Goal: Task Accomplishment & Management: Use online tool/utility

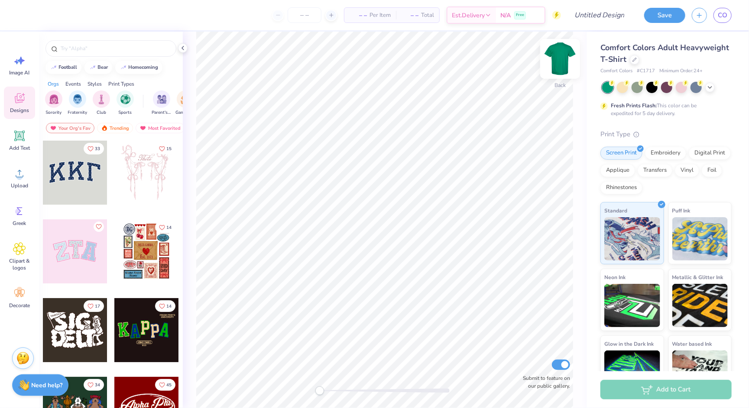
click at [554, 55] on img at bounding box center [560, 59] width 35 height 35
click at [138, 336] on div at bounding box center [146, 330] width 64 height 64
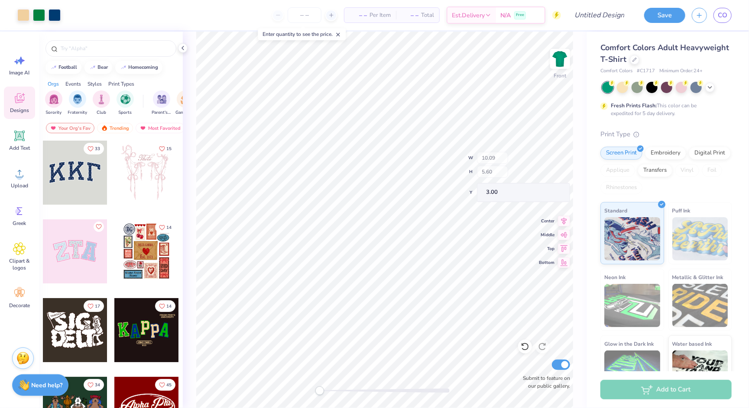
type input "1.77"
type input "2.58"
type input "4.67"
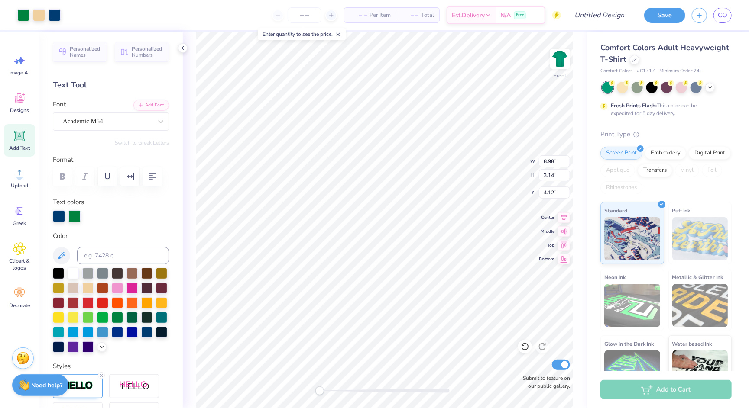
type input "5.00"
click at [18, 138] on icon at bounding box center [20, 136] width 8 height 8
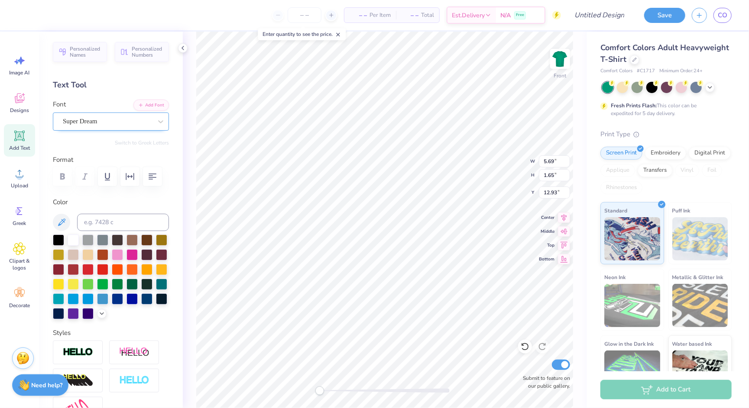
click at [119, 122] on div "Super Dream" at bounding box center [107, 121] width 91 height 13
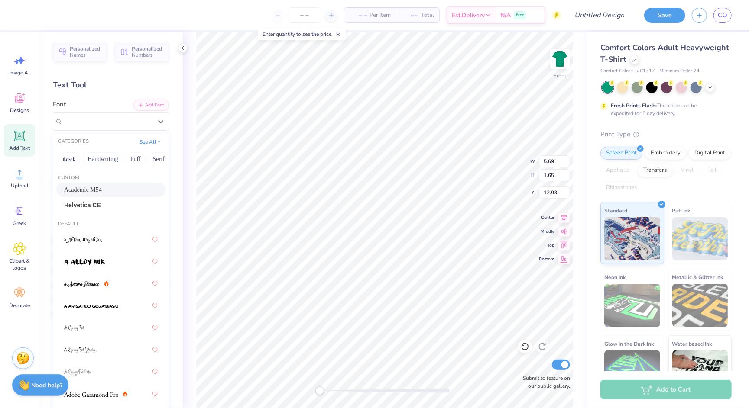
click at [106, 187] on div "Academic M54" at bounding box center [111, 189] width 94 height 9
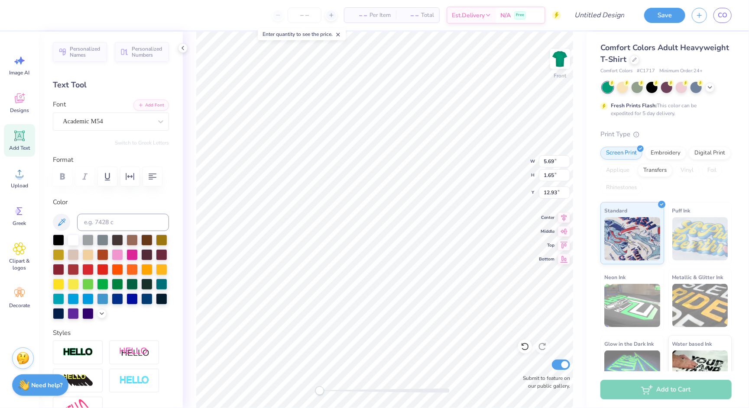
type textarea "D"
click at [131, 295] on div at bounding box center [131, 298] width 11 height 11
click at [151, 296] on div at bounding box center [146, 298] width 11 height 11
type input "1.75"
type input "2.55"
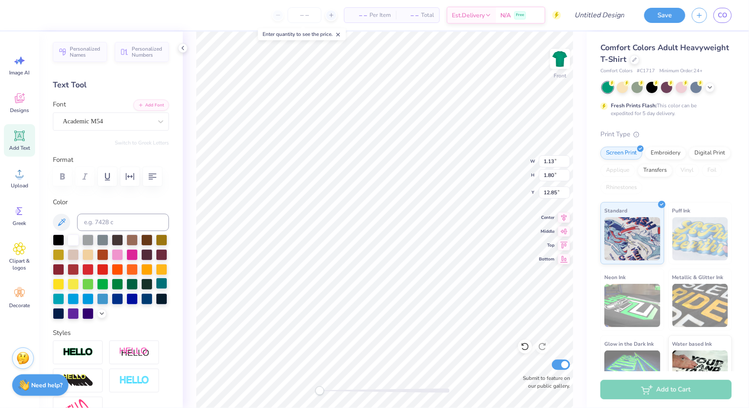
type input "9.04"
click at [87, 250] on div at bounding box center [87, 254] width 11 height 11
type input "1.79"
type input "2.61"
type input "1.75"
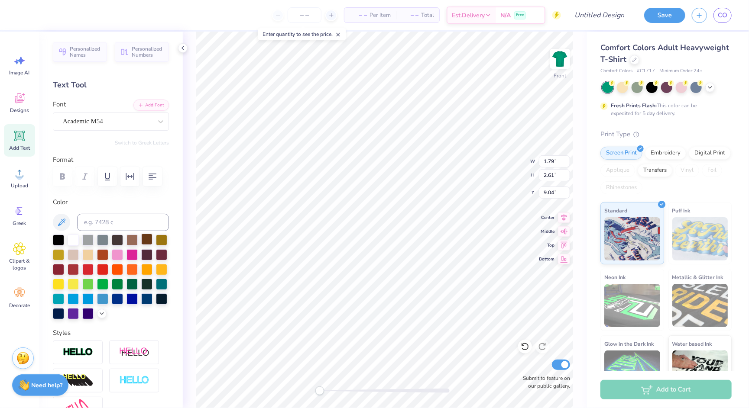
type input "2.55"
type input "12.48"
click at [126, 179] on icon "button" at bounding box center [130, 176] width 10 height 10
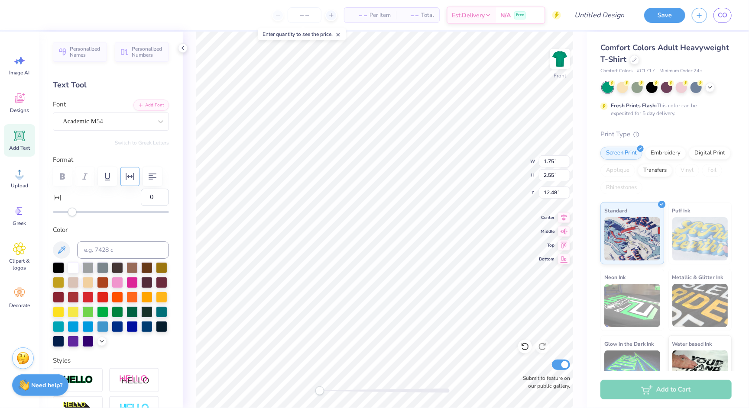
click at [126, 179] on icon "button" at bounding box center [130, 176] width 10 height 10
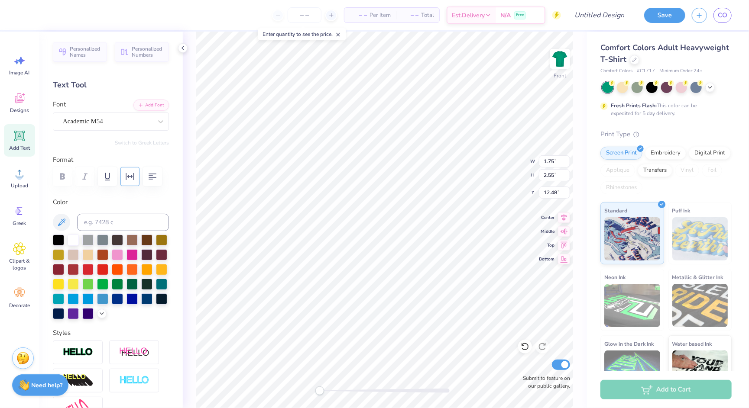
click at [126, 179] on icon "button" at bounding box center [130, 176] width 10 height 10
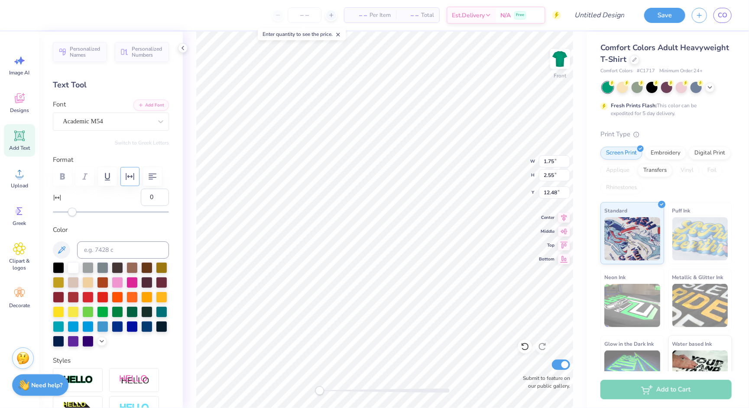
click at [126, 179] on icon "button" at bounding box center [130, 176] width 10 height 10
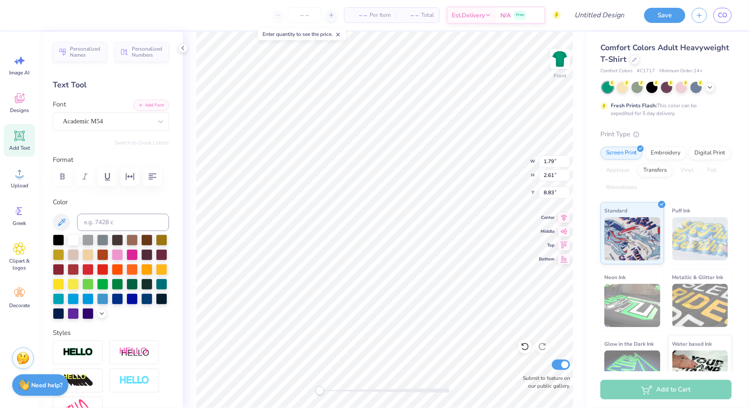
type input "1.75"
type input "2.55"
type input "8.89"
type input "1.79"
type input "2.61"
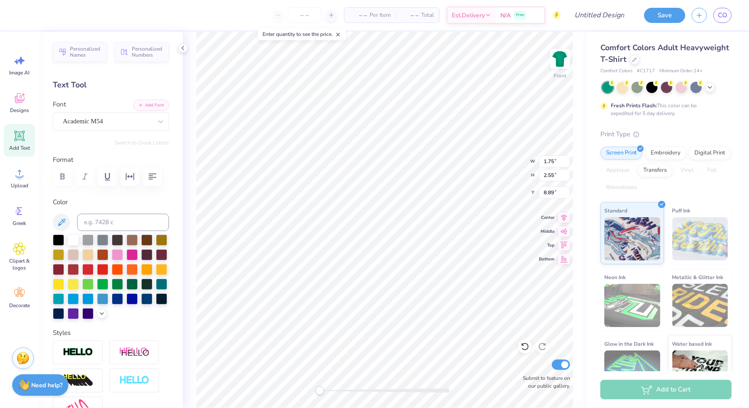
type input "12.81"
type input "1.75"
type input "2.55"
type input "11.91"
type input "1.79"
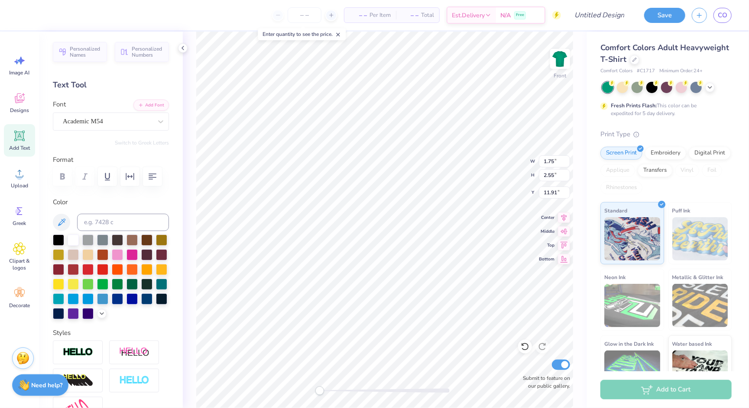
type input "2.61"
type input "8.87"
type input "1.75"
type input "2.55"
type input "9.67"
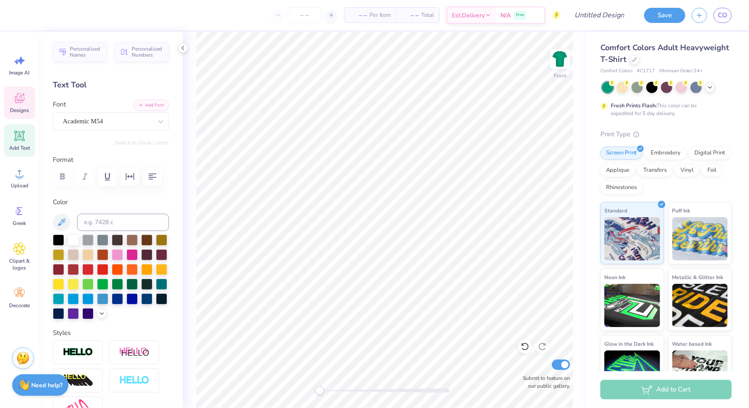
click at [21, 104] on icon at bounding box center [19, 98] width 13 height 13
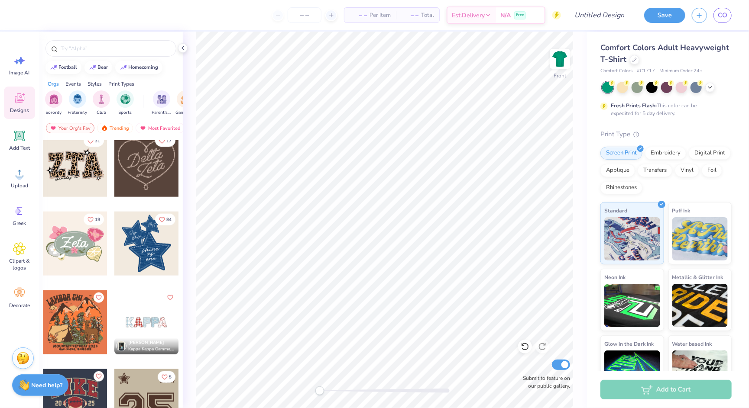
scroll to position [564, 0]
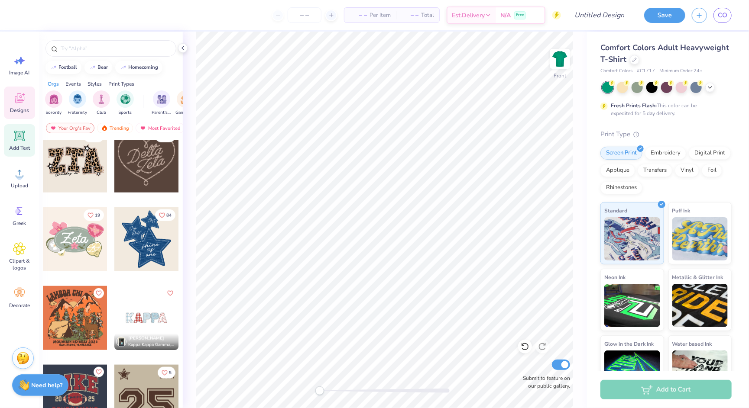
click at [18, 138] on icon at bounding box center [20, 136] width 8 height 8
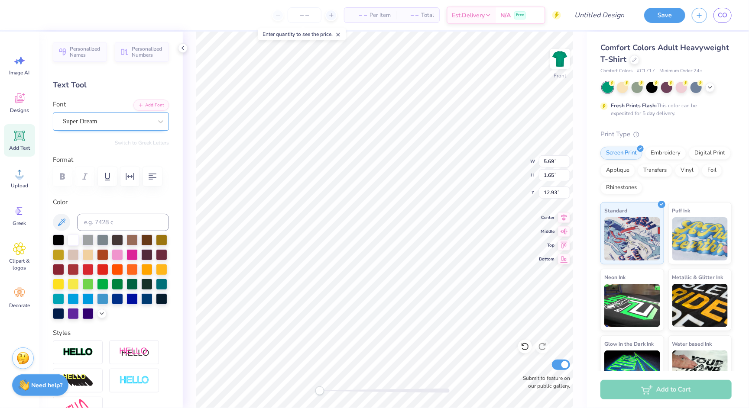
click at [119, 122] on div "Super Dream" at bounding box center [107, 121] width 91 height 13
type textarea "KAPPA"
click at [112, 119] on div "Super Dream" at bounding box center [107, 121] width 91 height 13
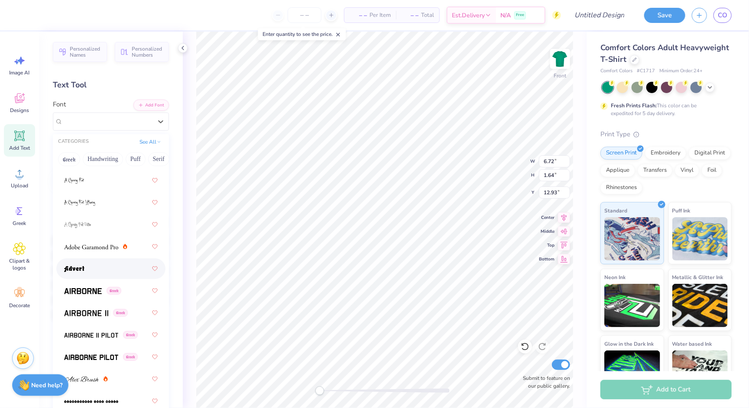
scroll to position [156, 0]
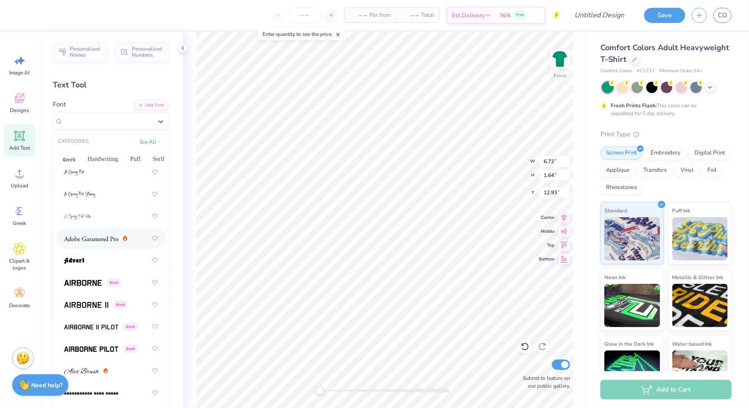
click at [103, 239] on img at bounding box center [91, 239] width 54 height 6
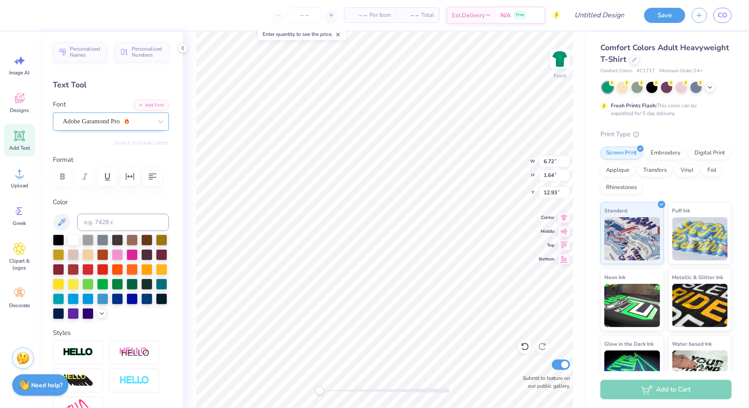
click at [96, 125] on span "Adobe Garamond Pro" at bounding box center [91, 121] width 57 height 10
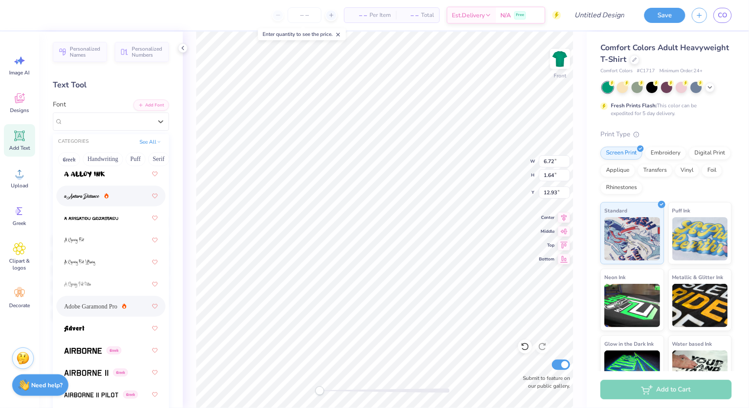
scroll to position [148, 0]
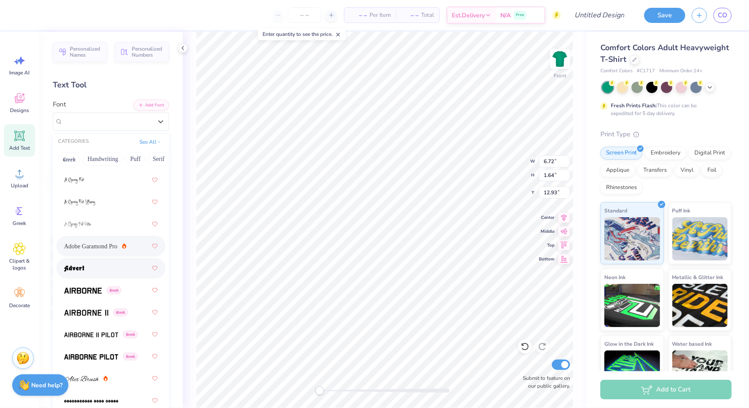
click at [103, 269] on div at bounding box center [111, 269] width 94 height 16
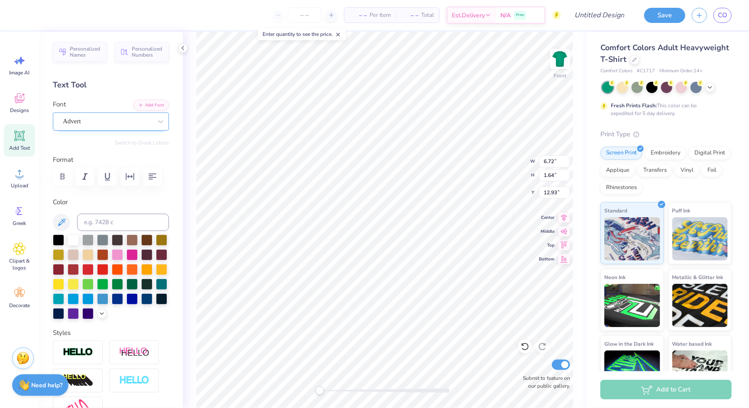
click at [85, 129] on div "Advert" at bounding box center [111, 122] width 116 height 18
click at [16, 132] on icon at bounding box center [19, 136] width 10 height 10
click at [116, 113] on div "Super Dream" at bounding box center [111, 122] width 116 height 18
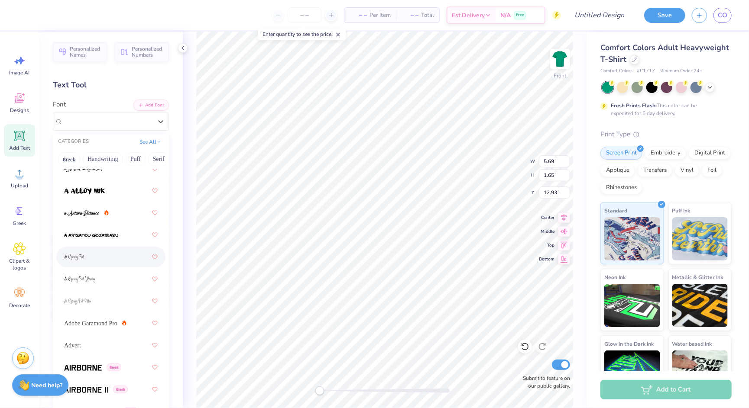
scroll to position [78, 0]
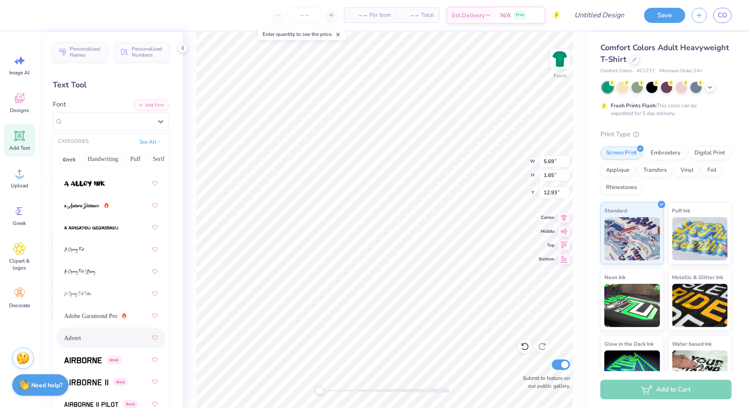
click at [113, 334] on div "Advert" at bounding box center [111, 338] width 94 height 16
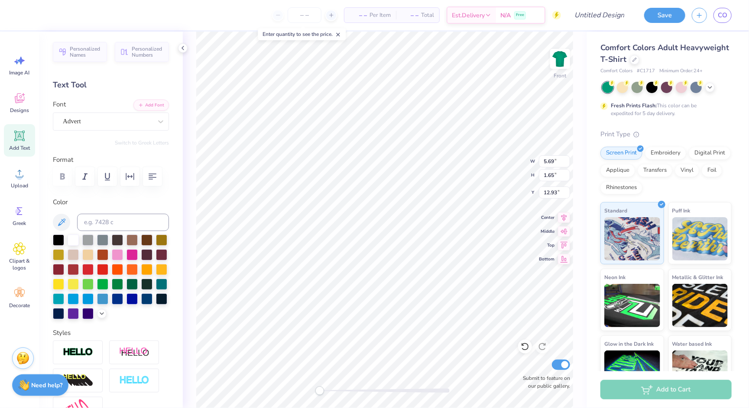
scroll to position [0, 0]
type textarea "DELTA"
click at [22, 146] on span "Add Text" at bounding box center [19, 148] width 21 height 7
click at [81, 121] on span "Super Dream" at bounding box center [80, 121] width 35 height 10
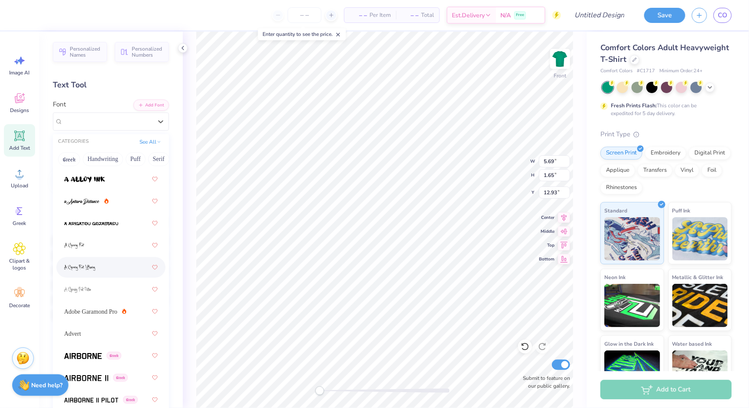
scroll to position [92, 0]
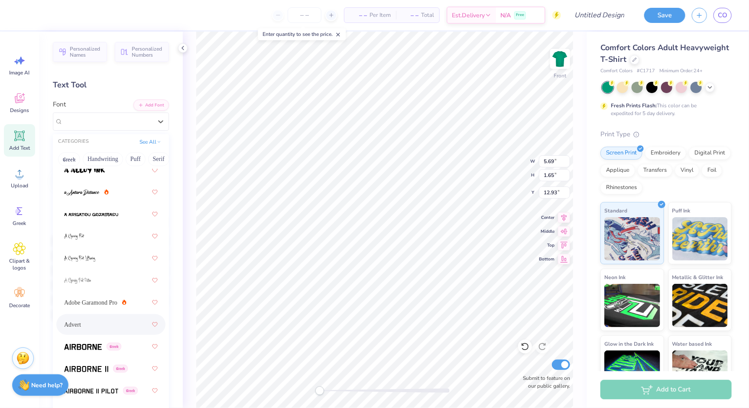
click at [99, 325] on div "Advert" at bounding box center [111, 325] width 94 height 16
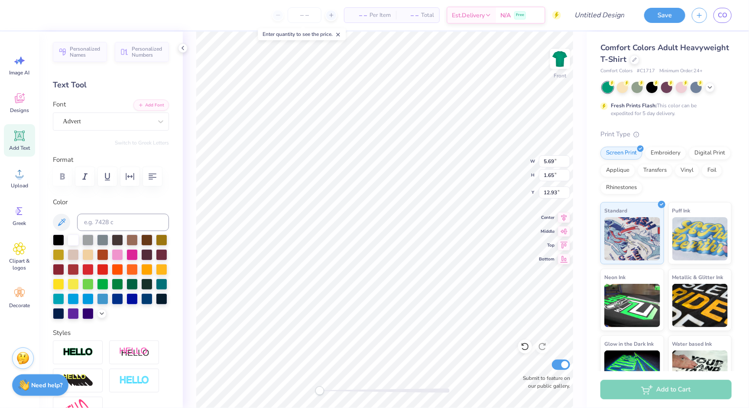
scroll to position [0, 2]
type textarea "go confidently"
click at [107, 126] on div at bounding box center [107, 122] width 89 height 12
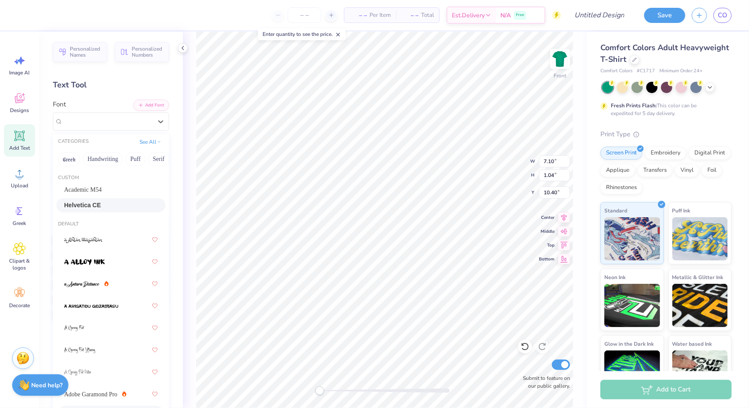
click at [114, 201] on div "Helvetica CE" at bounding box center [111, 205] width 94 height 9
click at [120, 121] on div "Helvetica CE" at bounding box center [107, 121] width 91 height 13
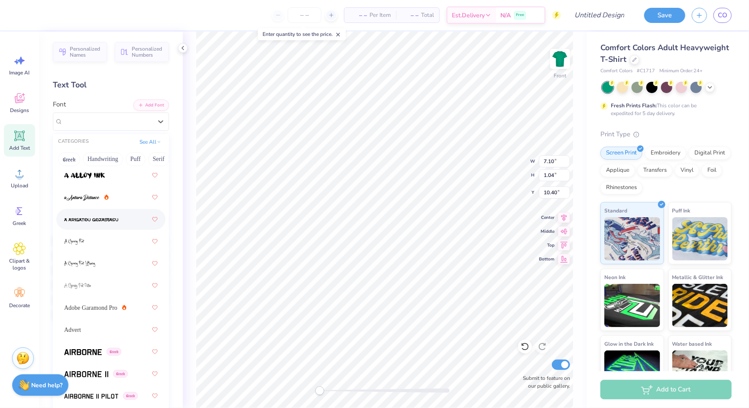
scroll to position [91, 0]
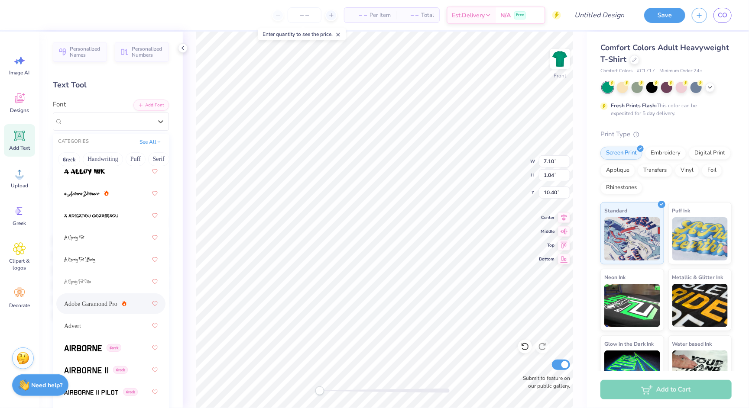
click at [105, 302] on span "Adobe Garamond Pro" at bounding box center [90, 304] width 53 height 9
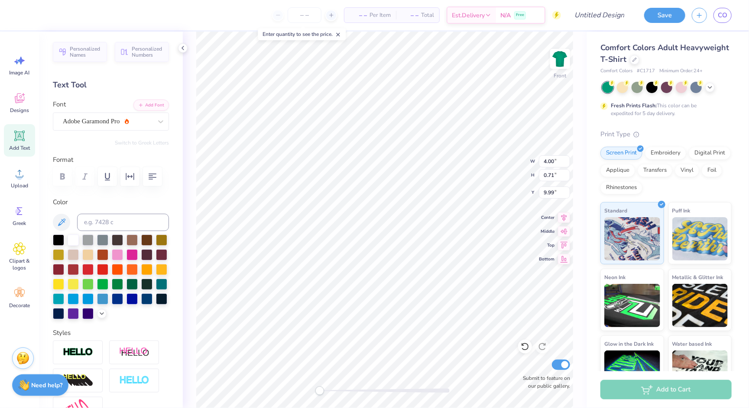
type input "7.10"
type input "2.22"
type input "7.52"
type input "8.07"
type input "2.23"
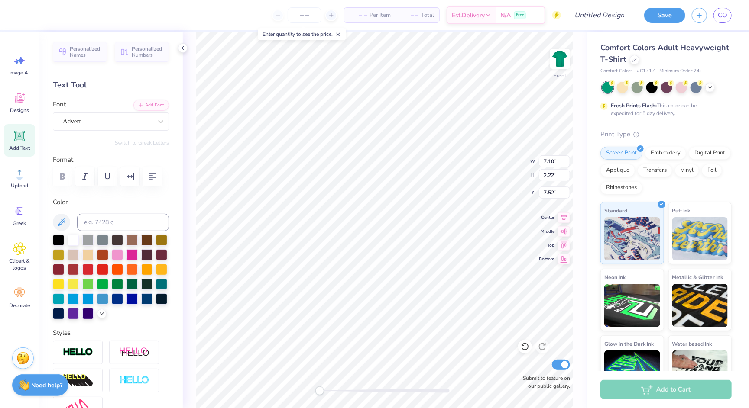
type input "4.85"
type input "9.74"
type input "6.16"
type input "6.30"
type input "7.80"
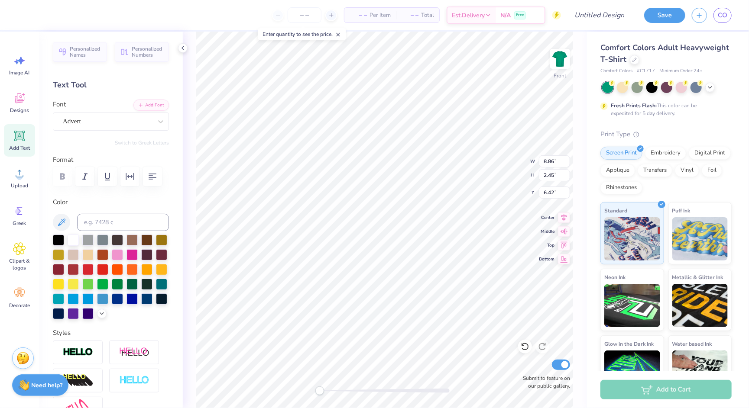
type input "2.44"
type input "9.90"
type input "7.80"
type input "2.44"
type input "9.90"
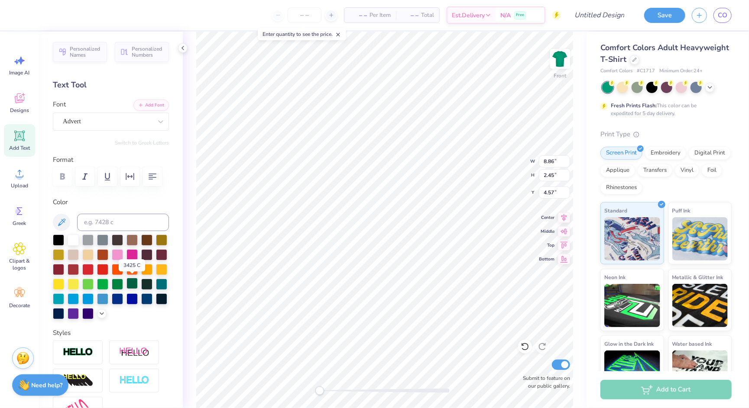
click at [132, 286] on div at bounding box center [131, 283] width 11 height 11
click at [73, 241] on div at bounding box center [73, 239] width 11 height 11
click at [132, 283] on div at bounding box center [131, 283] width 11 height 11
click at [134, 281] on div at bounding box center [131, 283] width 11 height 11
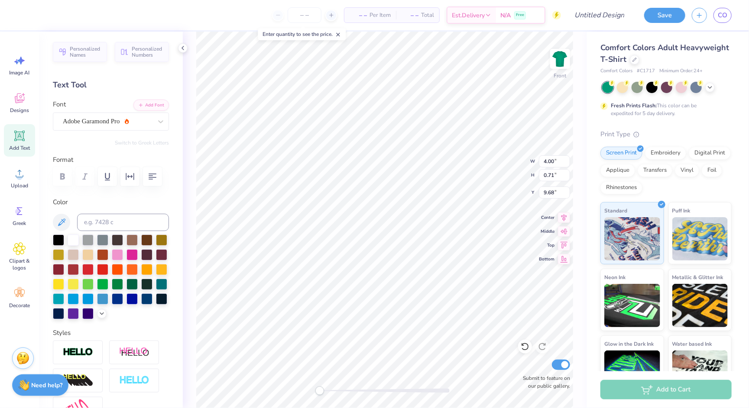
click at [132, 275] on div at bounding box center [111, 277] width 116 height 85
click at [132, 281] on div at bounding box center [131, 283] width 11 height 11
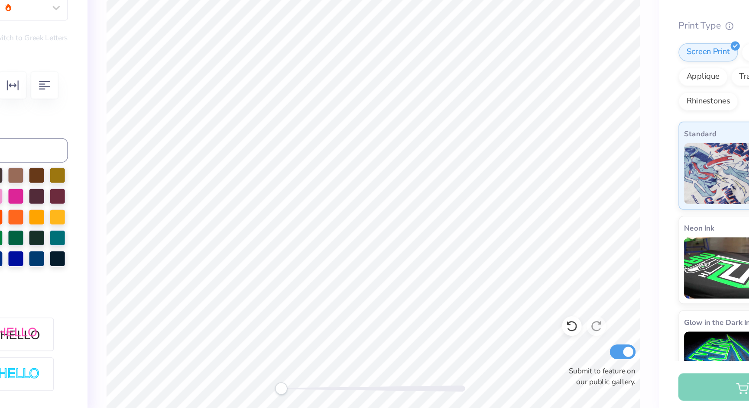
click at [586, 142] on div "Comfort Colors Adult Heavyweight T-Shirt Comfort Colors # C1717 Minimum Order: …" at bounding box center [667, 215] width 162 height 366
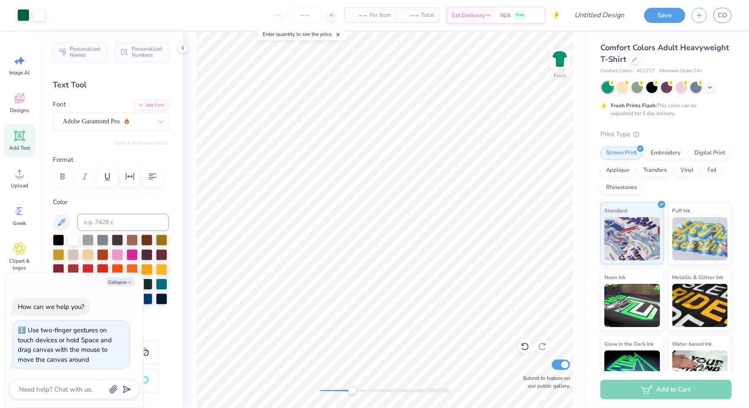
drag, startPoint x: 317, startPoint y: 392, endPoint x: 352, endPoint y: 387, distance: 36.3
click at [352, 387] on div "Accessibility label" at bounding box center [352, 391] width 9 height 9
click at [126, 279] on button "Collapse" at bounding box center [120, 282] width 29 height 9
type textarea "x"
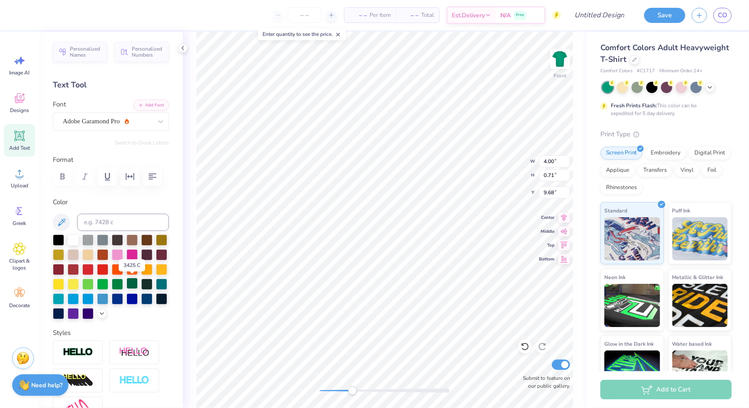
click at [134, 285] on div at bounding box center [131, 283] width 11 height 11
click at [61, 176] on div at bounding box center [111, 176] width 116 height 19
click at [107, 176] on icon "button" at bounding box center [107, 176] width 10 height 10
click at [76, 237] on div at bounding box center [73, 239] width 11 height 11
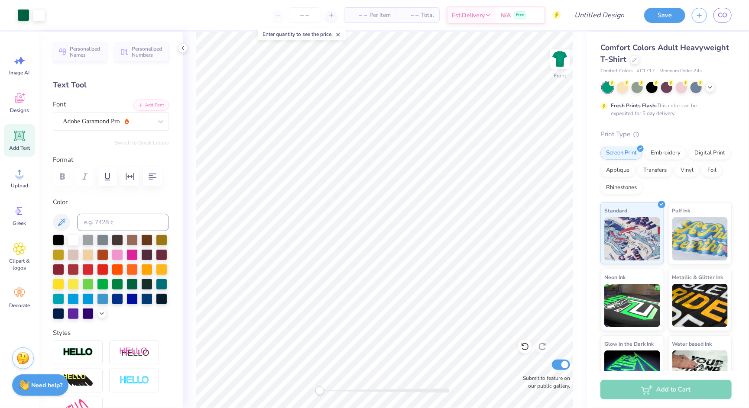
click at [285, 388] on div "Front Submit to feature on our public gallery." at bounding box center [385, 220] width 404 height 377
click at [555, 67] on img at bounding box center [560, 59] width 35 height 35
click at [23, 259] on span "Clipart & logos" at bounding box center [19, 265] width 29 height 14
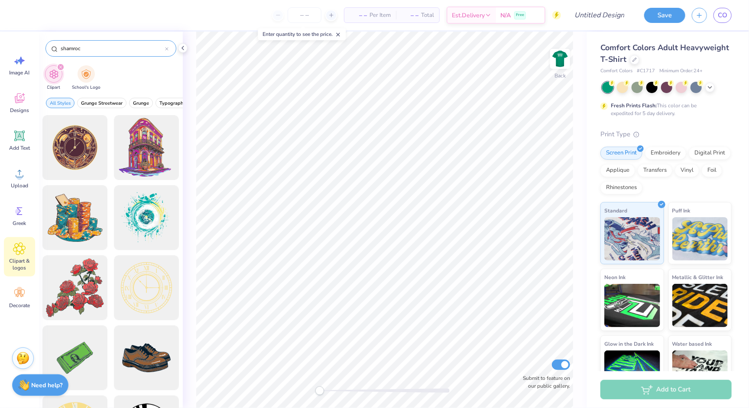
type input "shamrock"
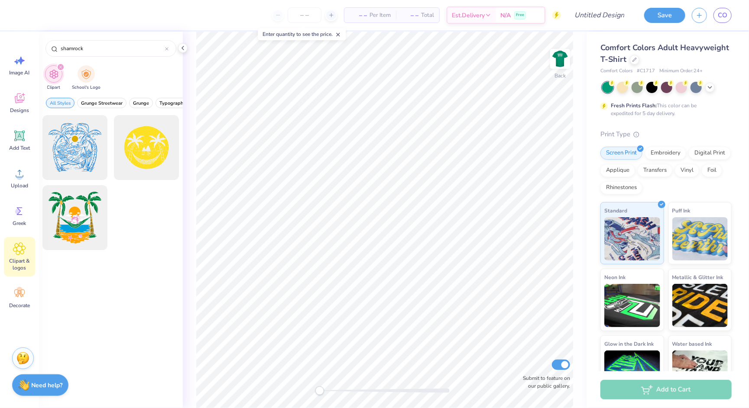
drag, startPoint x: 103, startPoint y: 50, endPoint x: 45, endPoint y: 50, distance: 58.5
click at [45, 50] on div "shamrock" at bounding box center [111, 46] width 144 height 29
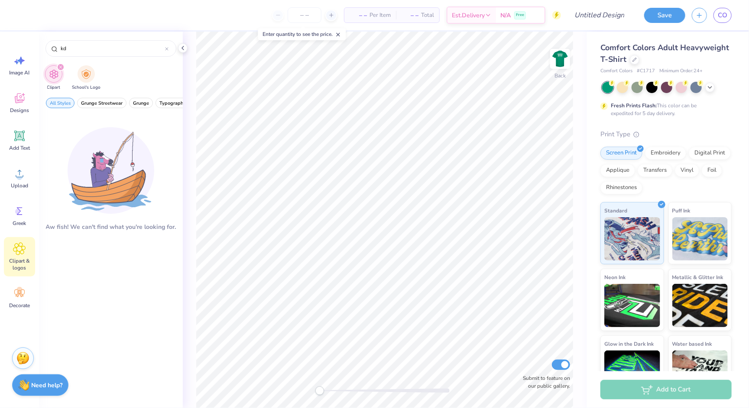
type input "k"
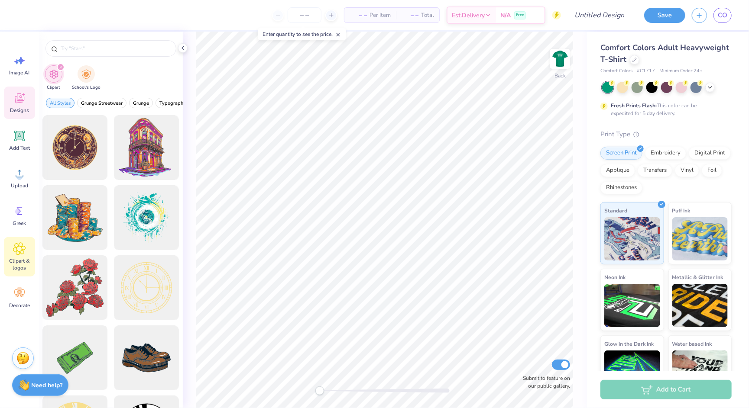
click at [21, 100] on icon at bounding box center [20, 99] width 10 height 10
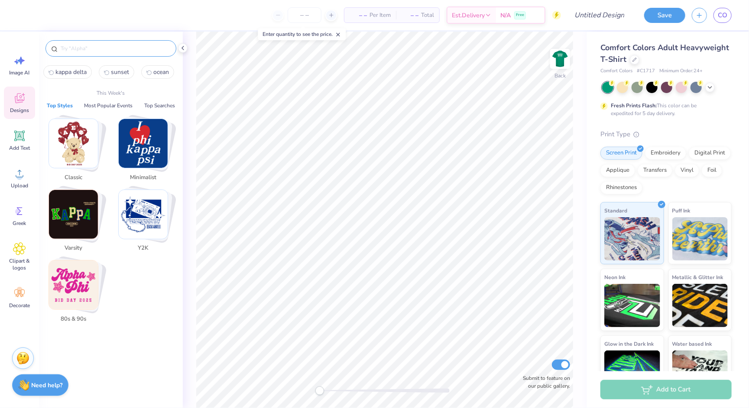
click at [87, 49] on input "text" at bounding box center [115, 48] width 111 height 9
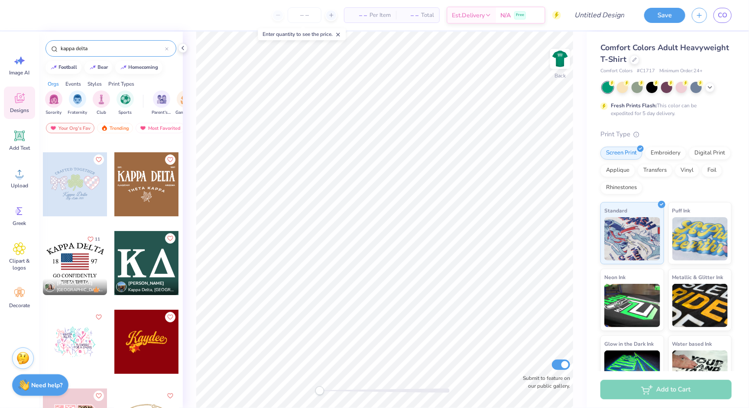
scroll to position [68, 0]
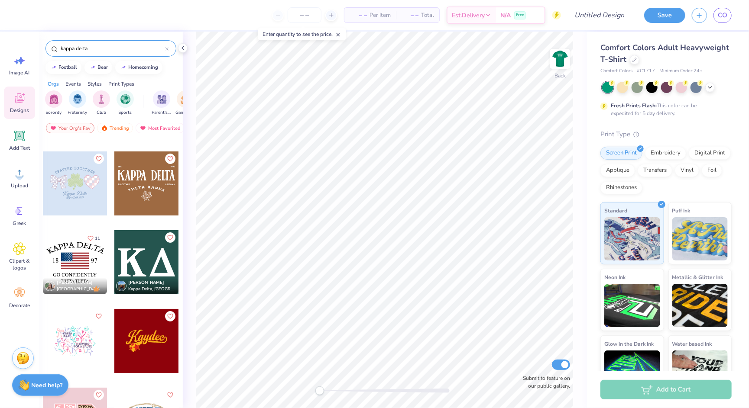
type input "kappa delta"
click at [144, 263] on div at bounding box center [146, 262] width 64 height 64
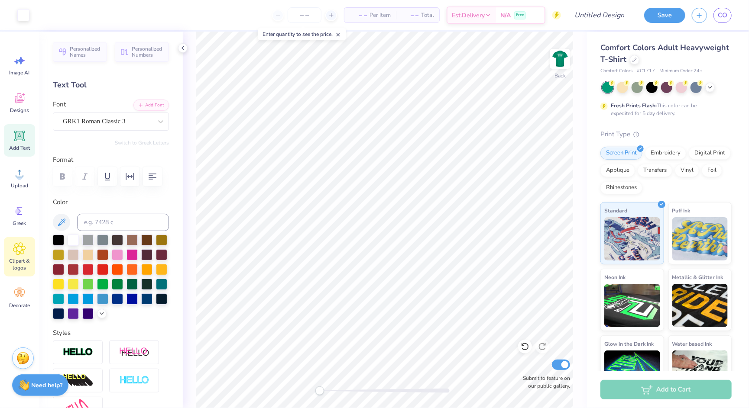
click at [27, 254] on div "Clipart & logos" at bounding box center [19, 256] width 31 height 39
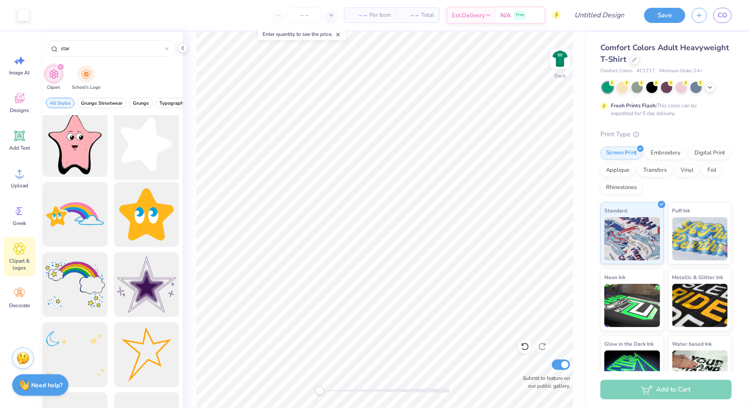
scroll to position [635, 0]
type input "star"
click at [149, 149] on div at bounding box center [146, 143] width 71 height 71
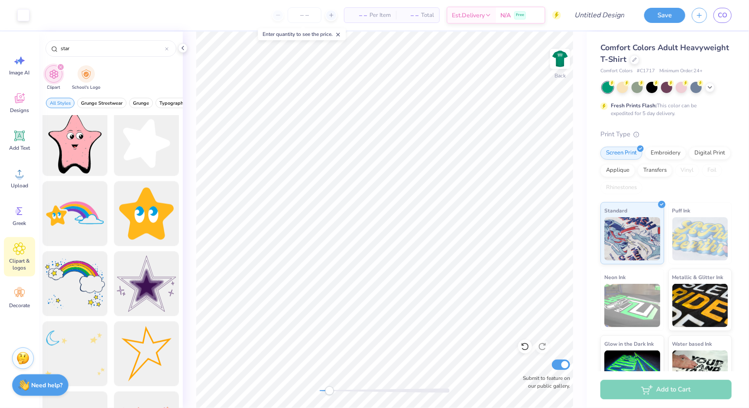
drag, startPoint x: 319, startPoint y: 389, endPoint x: 330, endPoint y: 389, distance: 10.4
click at [330, 389] on div "Accessibility label" at bounding box center [329, 391] width 9 height 9
drag, startPoint x: 330, startPoint y: 395, endPoint x: 378, endPoint y: 389, distance: 49.3
click at [378, 389] on div "Accessibility label" at bounding box center [378, 391] width 9 height 9
click at [275, 400] on div "Back Submit to feature on our public gallery." at bounding box center [385, 220] width 404 height 377
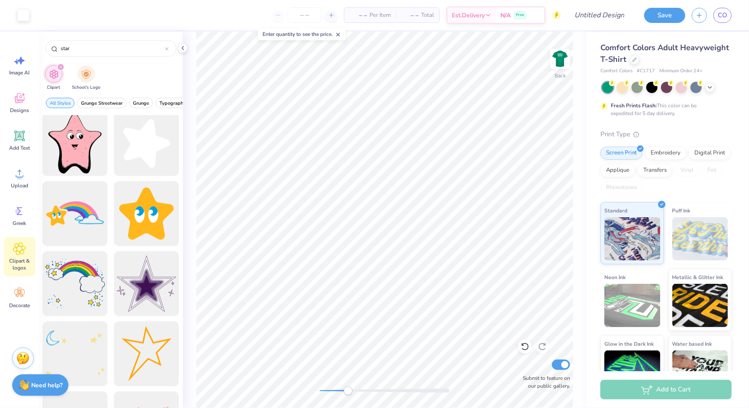
drag, startPoint x: 320, startPoint y: 394, endPoint x: 348, endPoint y: 391, distance: 28.3
click at [348, 391] on div "Accessibility label" at bounding box center [348, 391] width 9 height 9
click at [349, 392] on div "Accessibility label" at bounding box center [348, 391] width 9 height 9
click at [294, 391] on div "Back Submit to feature on our public gallery." at bounding box center [385, 220] width 404 height 377
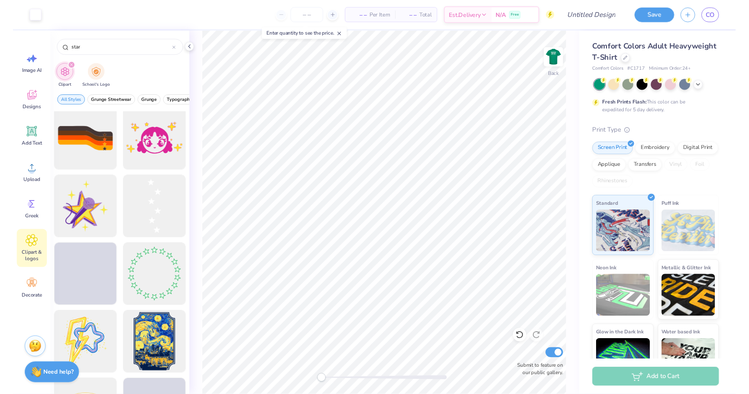
scroll to position [945, 0]
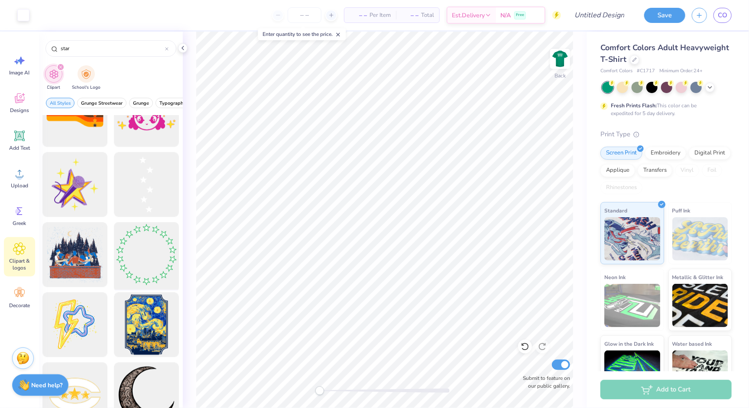
click at [157, 246] on div at bounding box center [146, 254] width 71 height 71
click at [146, 188] on div at bounding box center [146, 184] width 71 height 71
click at [144, 168] on div at bounding box center [146, 184] width 71 height 71
drag, startPoint x: 321, startPoint y: 391, endPoint x: 346, endPoint y: 388, distance: 25.3
click at [346, 388] on div "Accessibility label" at bounding box center [346, 391] width 9 height 9
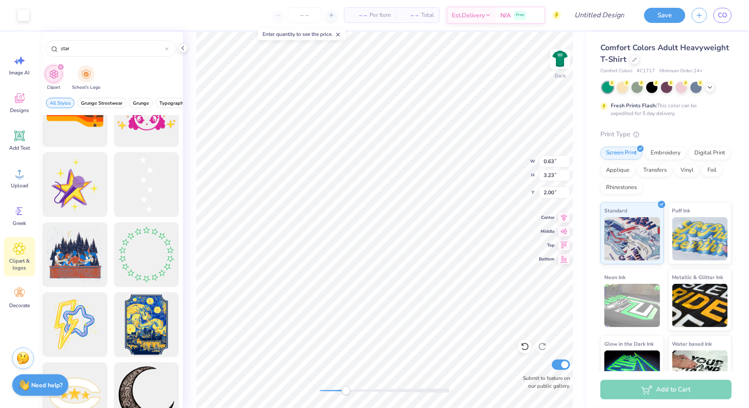
type input "2.44"
type input "0.48"
type input "0.51"
type input "4.94"
click at [302, 391] on div "Back Submit to feature on our public gallery." at bounding box center [385, 220] width 404 height 377
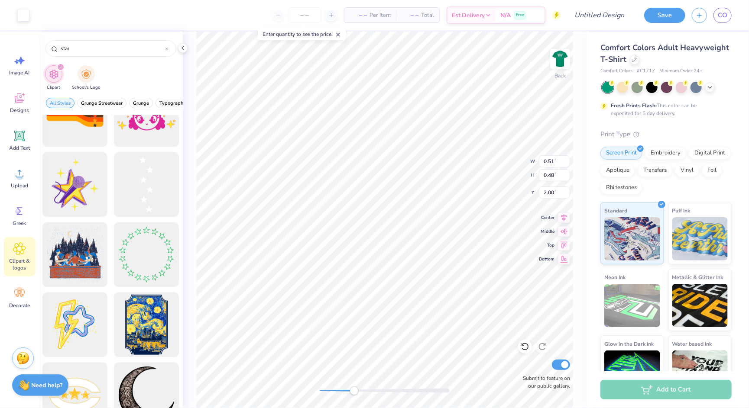
drag, startPoint x: 320, startPoint y: 391, endPoint x: 354, endPoint y: 391, distance: 34.2
click at [354, 391] on div "Accessibility label" at bounding box center [354, 391] width 9 height 9
click at [300, 388] on div "Back Submit to feature on our public gallery." at bounding box center [385, 220] width 404 height 377
type input "3.44"
click at [282, 391] on div "Back Submit to feature on our public gallery." at bounding box center [385, 220] width 404 height 377
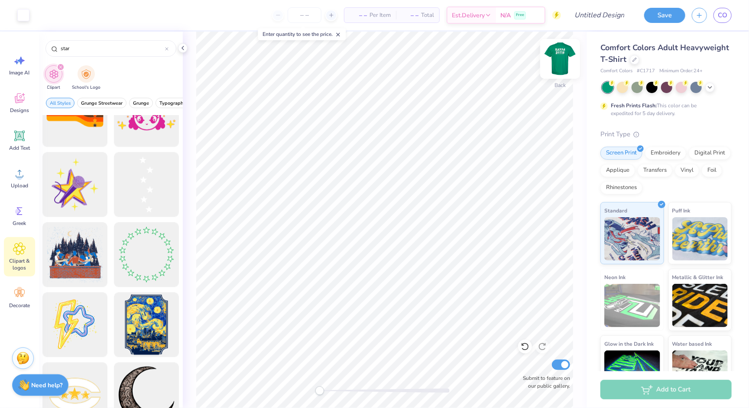
click at [565, 53] on img at bounding box center [560, 59] width 35 height 35
click at [565, 54] on img at bounding box center [560, 59] width 35 height 35
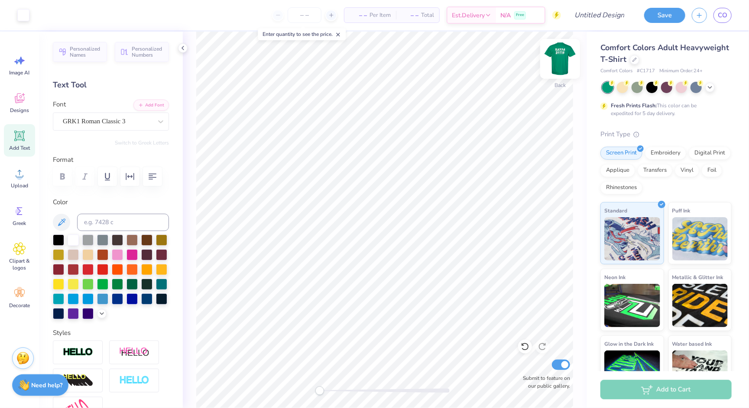
click at [558, 60] on img at bounding box center [560, 59] width 35 height 35
click at [558, 60] on img at bounding box center [559, 58] width 17 height 17
click at [559, 60] on img at bounding box center [560, 59] width 35 height 35
click at [561, 62] on img at bounding box center [560, 59] width 35 height 35
click at [611, 18] on input "Design Title" at bounding box center [588, 14] width 85 height 17
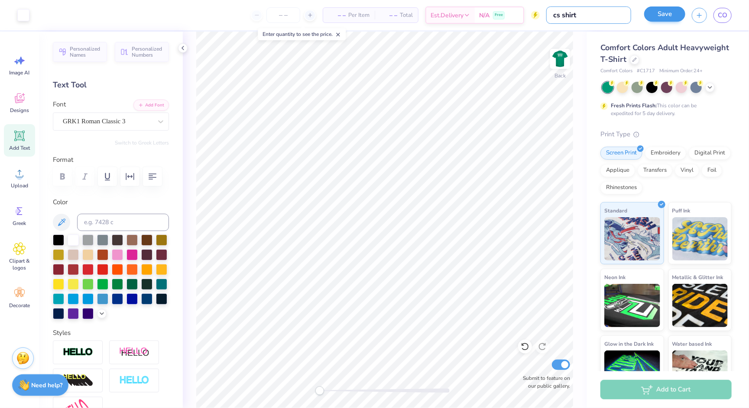
type input "cs shirt"
click at [653, 16] on button "Save" at bounding box center [664, 13] width 41 height 15
click at [640, 19] on div "Save CO" at bounding box center [692, 15] width 111 height 30
click at [721, 17] on span "CO" at bounding box center [723, 15] width 10 height 10
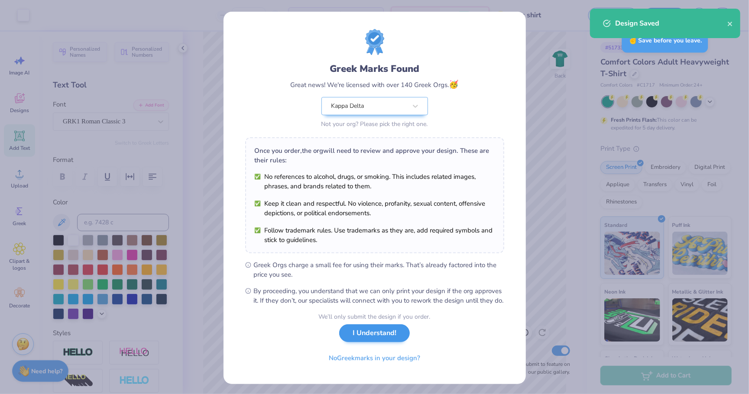
click at [390, 333] on button "I Understand!" at bounding box center [374, 333] width 71 height 18
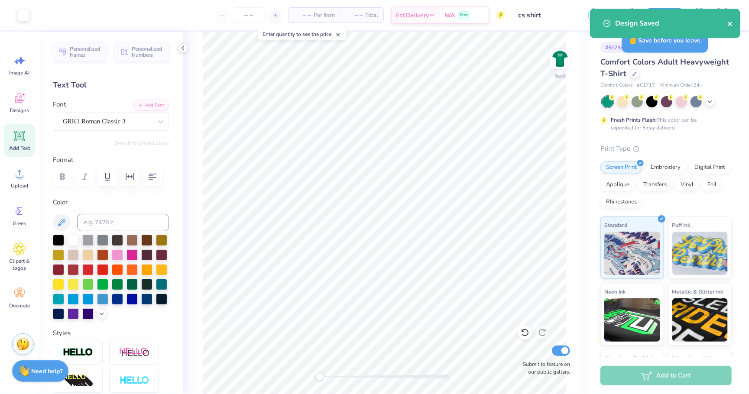
click at [732, 25] on icon "close" at bounding box center [730, 23] width 6 height 7
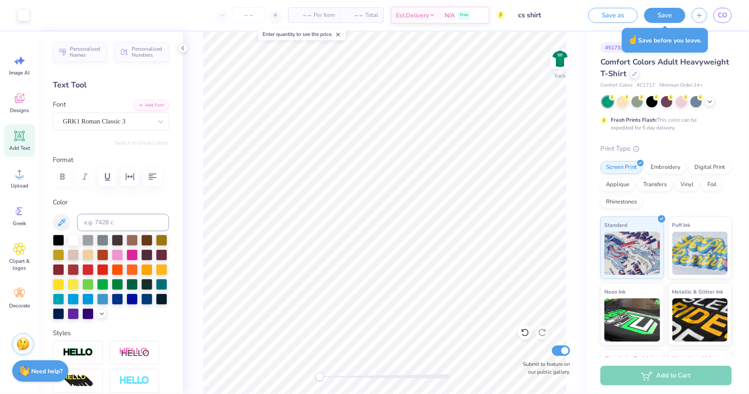
click at [674, 23] on div "Save as Save CO" at bounding box center [665, 15] width 167 height 30
click at [670, 19] on button "Save" at bounding box center [664, 13] width 41 height 15
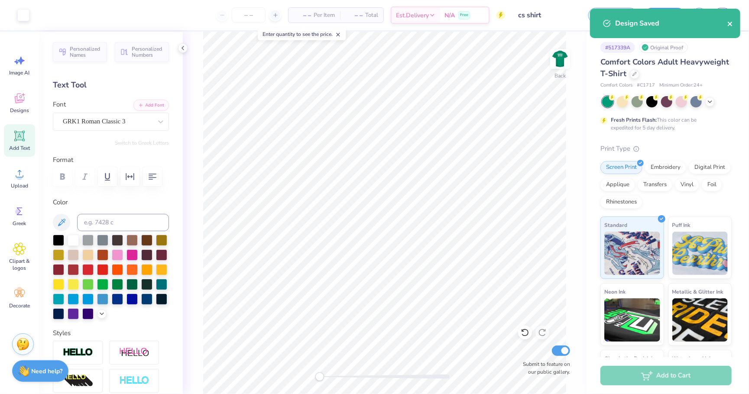
click at [731, 22] on icon "close" at bounding box center [730, 23] width 6 height 7
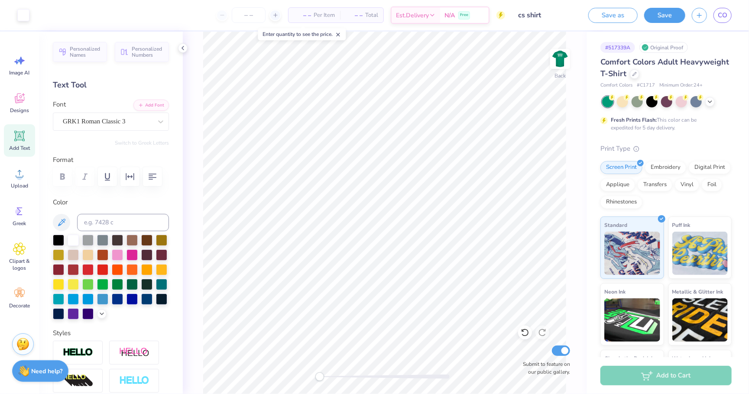
click at [725, 13] on div "Design Saved" at bounding box center [665, 26] width 154 height 39
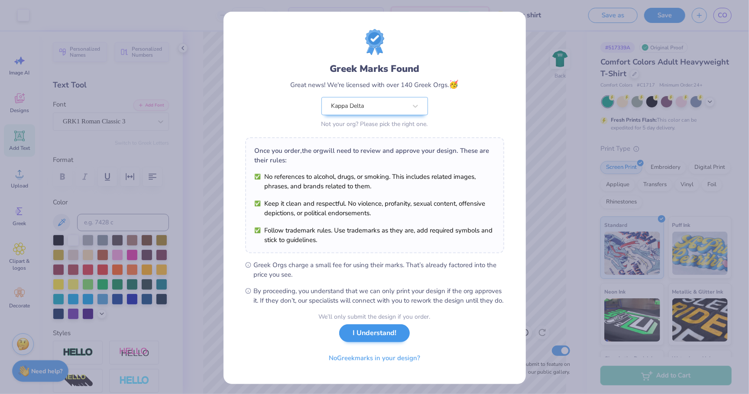
click at [393, 342] on button "I Understand!" at bounding box center [374, 333] width 71 height 18
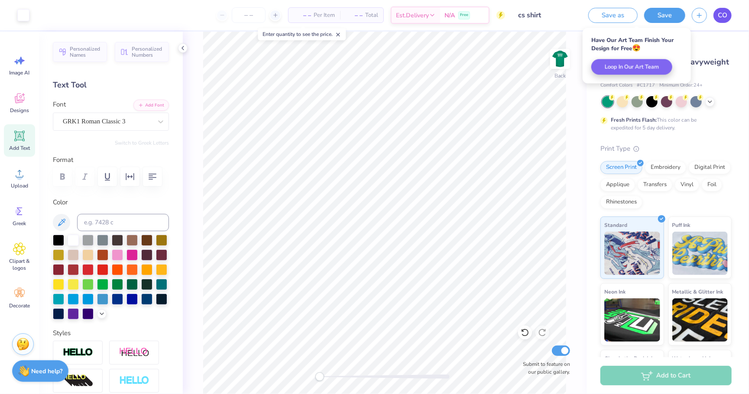
click at [724, 14] on span "CO" at bounding box center [723, 15] width 10 height 10
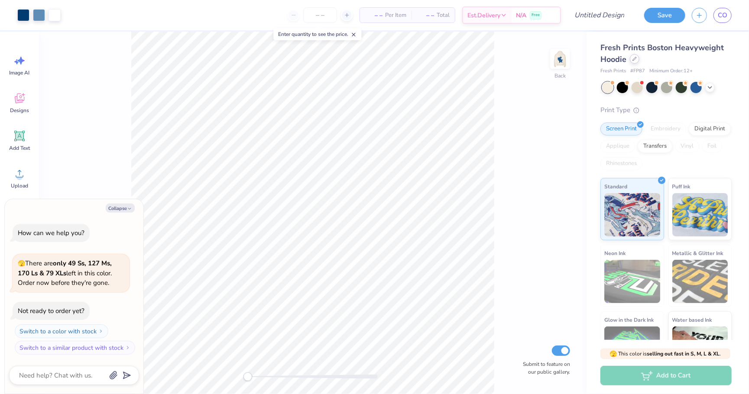
click at [634, 59] on icon at bounding box center [634, 59] width 4 height 4
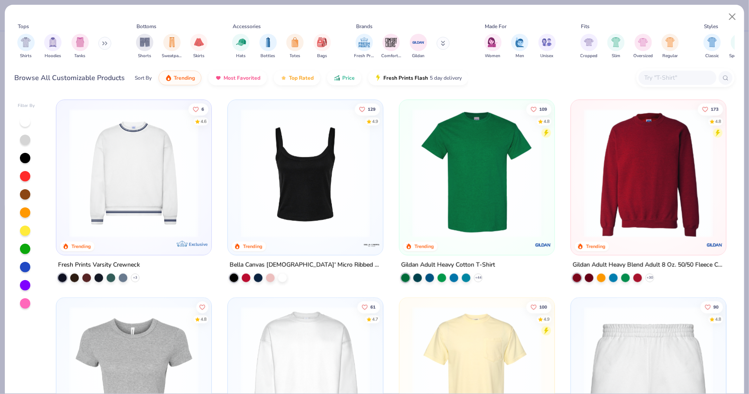
scroll to position [578, 0]
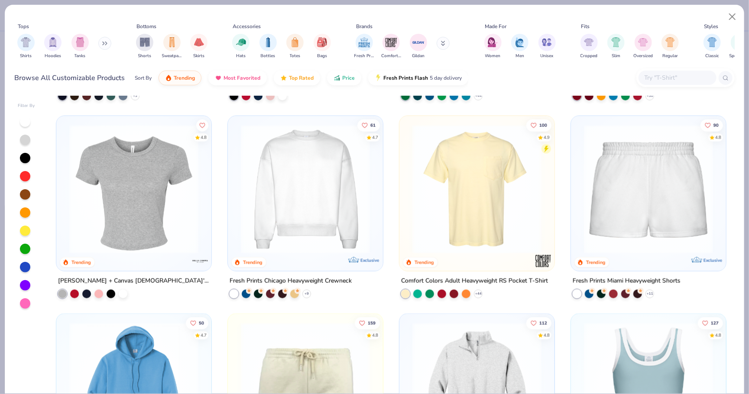
click at [505, 198] on img at bounding box center [477, 189] width 138 height 129
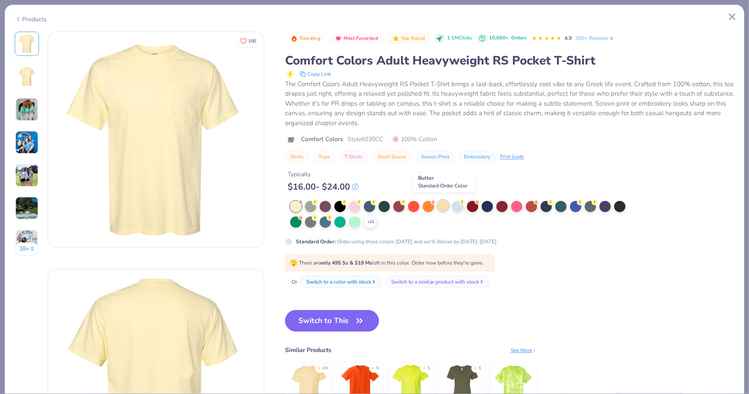
click at [440, 207] on div at bounding box center [442, 205] width 11 height 11
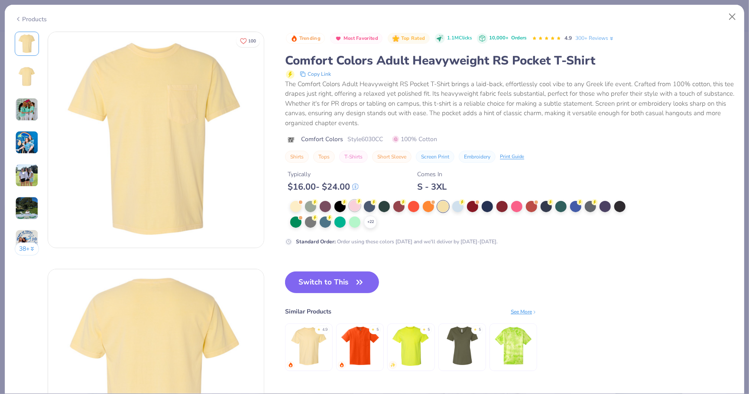
click at [355, 204] on div at bounding box center [354, 205] width 11 height 11
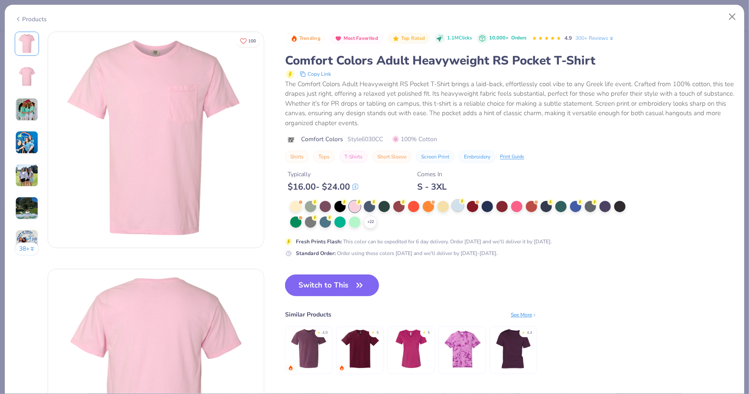
click at [456, 206] on div at bounding box center [457, 205] width 11 height 11
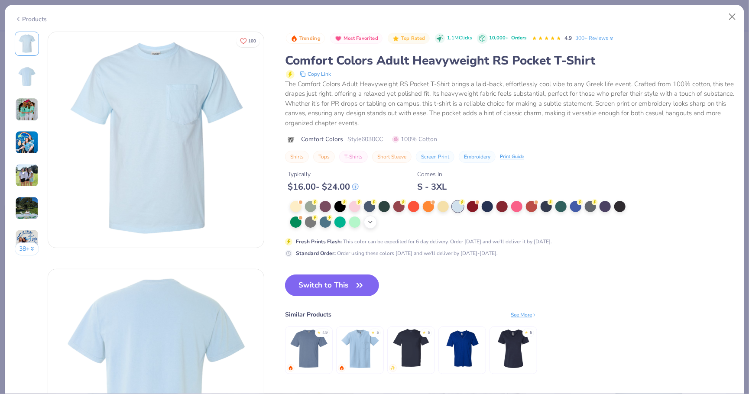
click at [372, 224] on div "+ 22" at bounding box center [370, 222] width 13 height 13
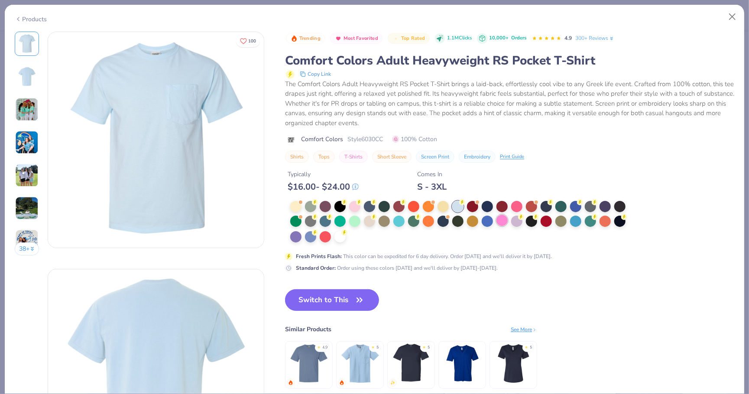
click at [506, 220] on div at bounding box center [501, 220] width 11 height 11
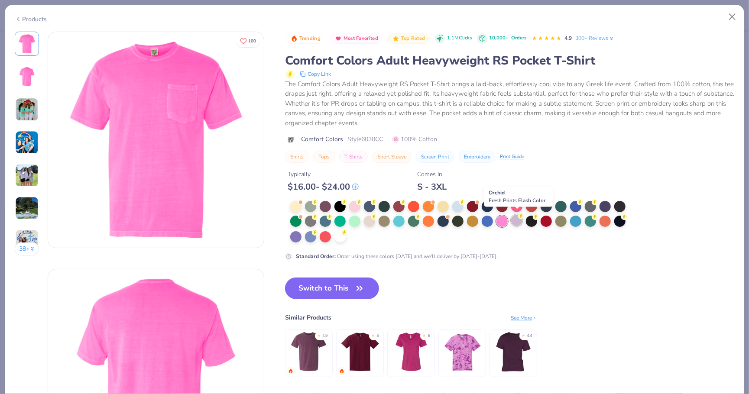
click at [519, 222] on div at bounding box center [516, 220] width 11 height 11
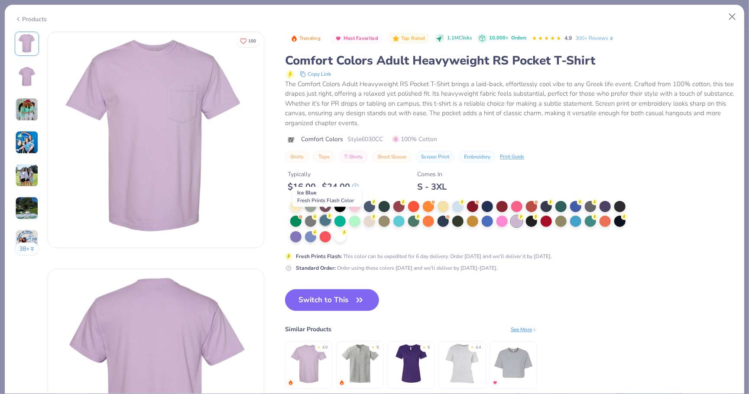
click at [327, 220] on div at bounding box center [325, 220] width 11 height 11
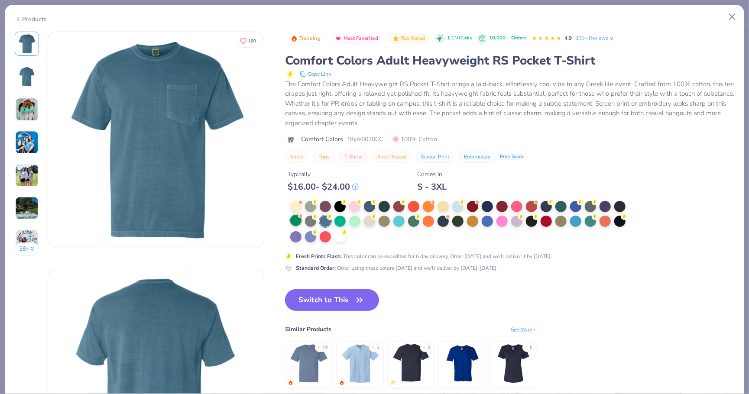
click at [295, 220] on div at bounding box center [295, 220] width 11 height 11
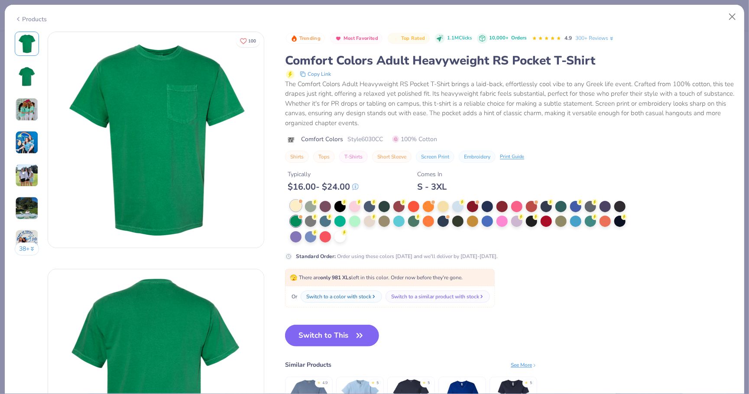
click at [300, 203] on div at bounding box center [295, 205] width 11 height 11
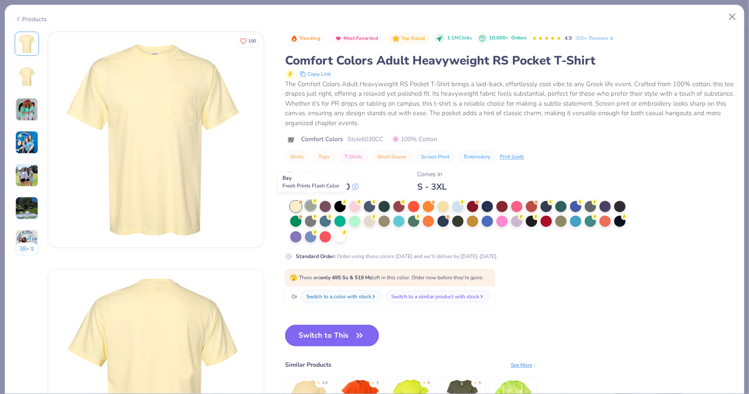
click at [314, 206] on div at bounding box center [310, 205] width 11 height 11
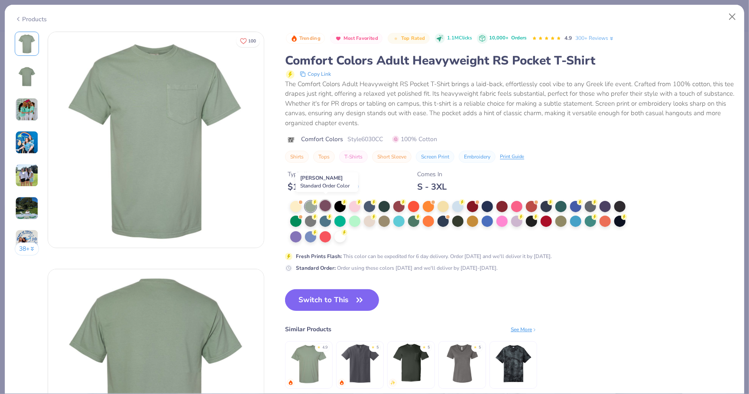
click at [325, 206] on div at bounding box center [325, 205] width 11 height 11
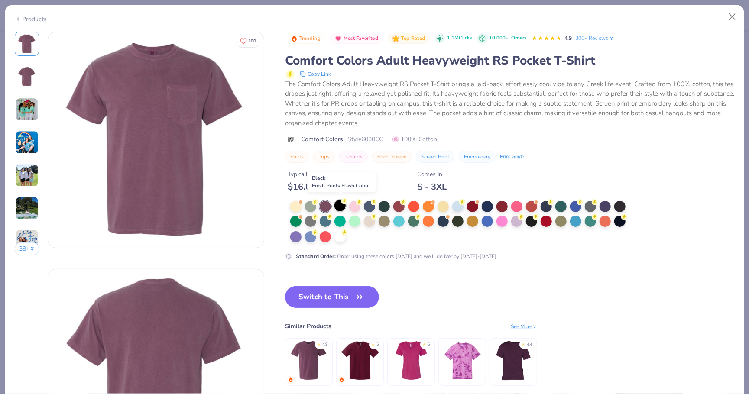
click at [339, 204] on div at bounding box center [339, 205] width 11 height 11
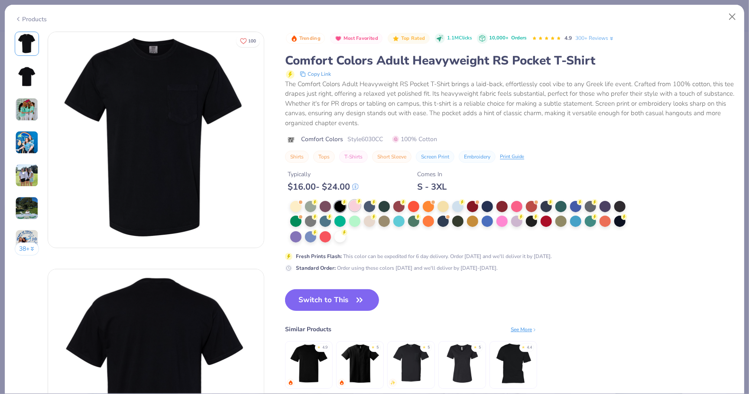
click at [357, 204] on div at bounding box center [354, 205] width 11 height 11
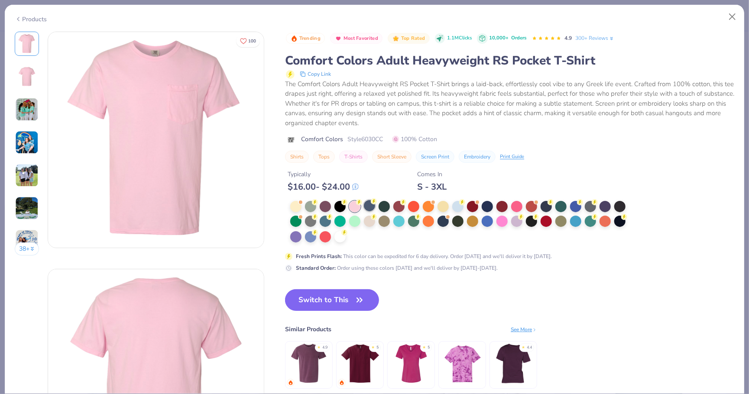
click at [370, 204] on div at bounding box center [369, 205] width 11 height 11
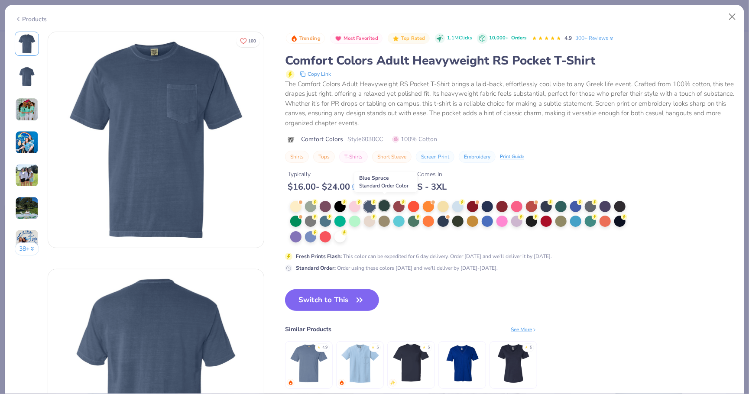
click at [385, 204] on div at bounding box center [383, 205] width 11 height 11
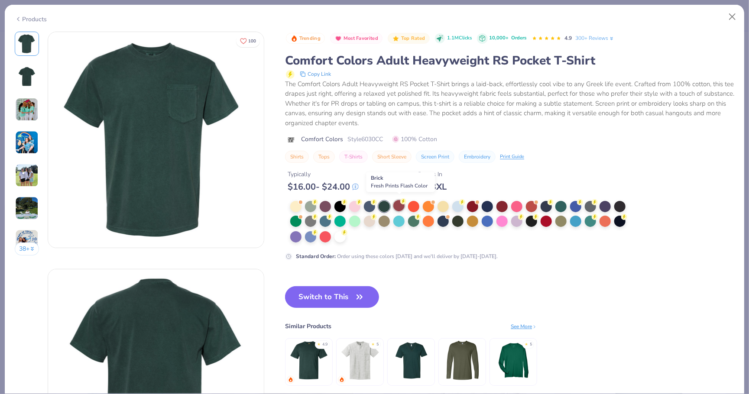
click at [400, 206] on div at bounding box center [398, 205] width 11 height 11
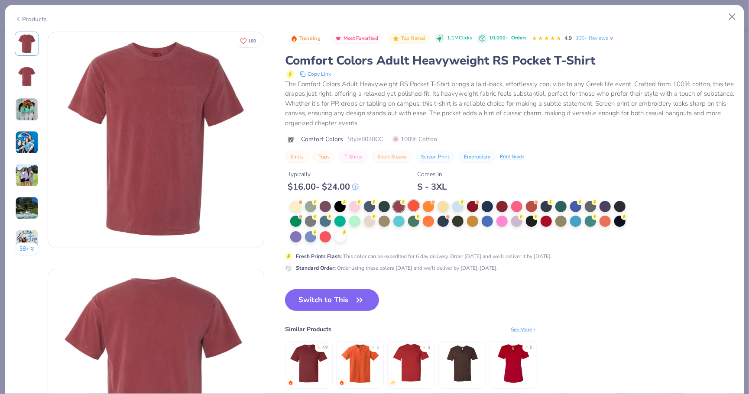
click at [417, 205] on div at bounding box center [413, 205] width 11 height 11
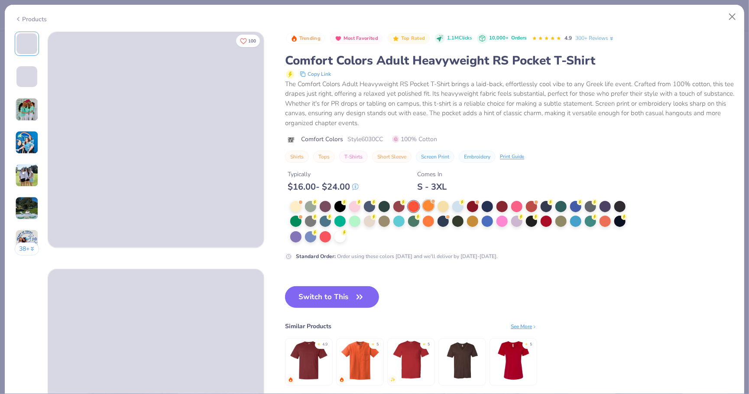
click at [430, 204] on div at bounding box center [428, 205] width 11 height 11
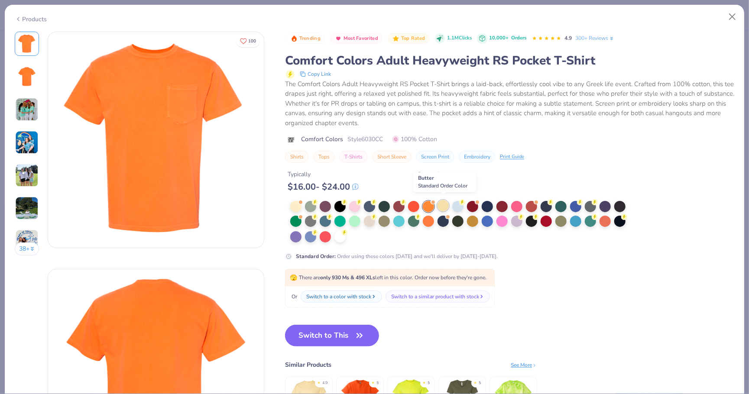
click at [446, 201] on div at bounding box center [442, 205] width 11 height 11
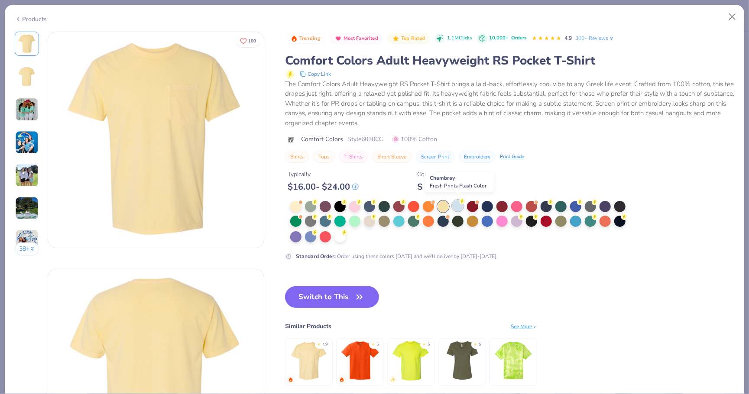
click at [463, 203] on div at bounding box center [457, 205] width 11 height 11
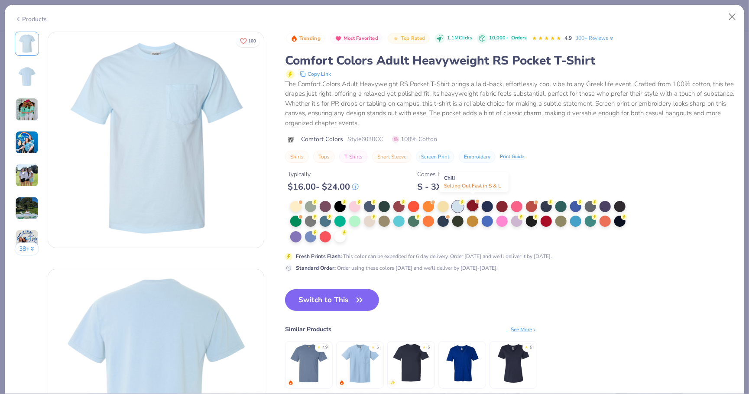
click at [474, 203] on div at bounding box center [472, 205] width 11 height 11
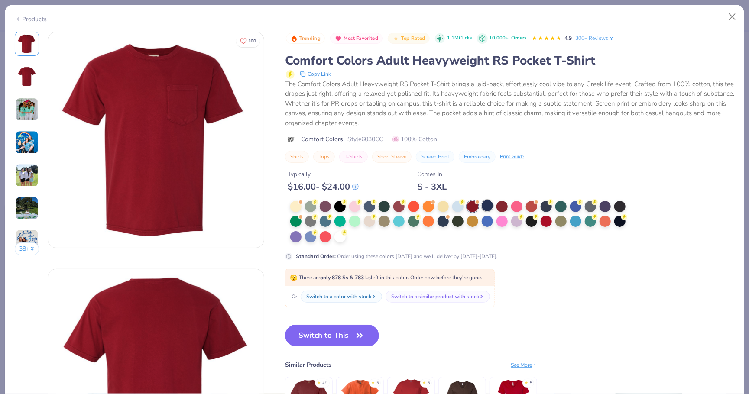
click at [487, 201] on div at bounding box center [487, 205] width 11 height 11
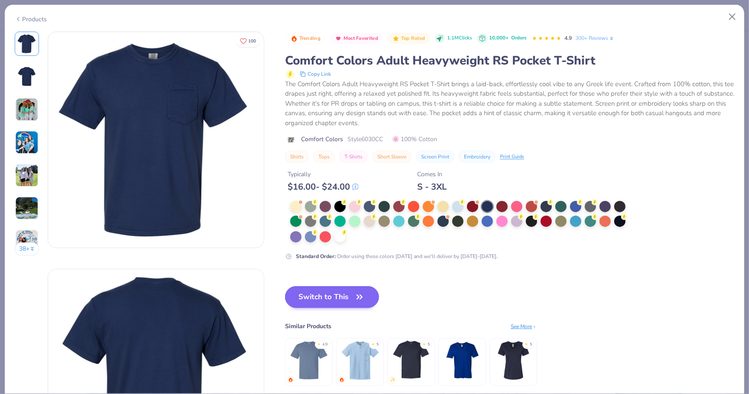
click at [340, 295] on button "Switch to This" at bounding box center [332, 297] width 94 height 22
click at [345, 297] on button "Switch to This" at bounding box center [332, 297] width 94 height 22
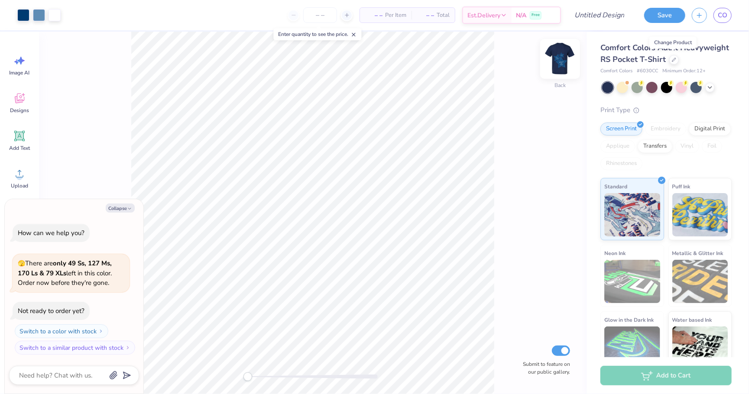
click at [562, 62] on img at bounding box center [560, 59] width 35 height 35
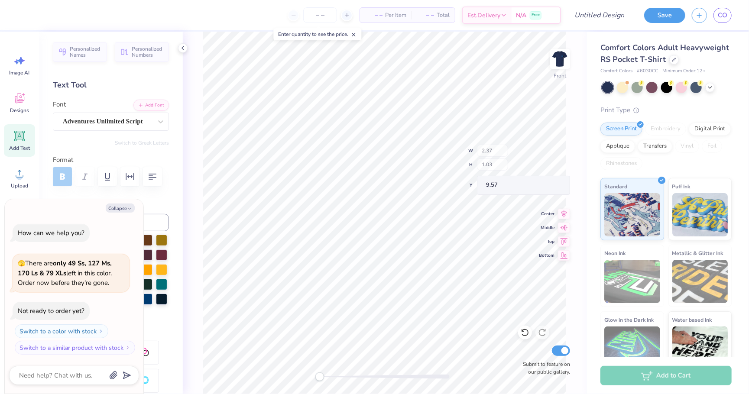
type textarea "x"
type input "7.17"
type input "7.26"
type input "5.73"
type textarea "x"
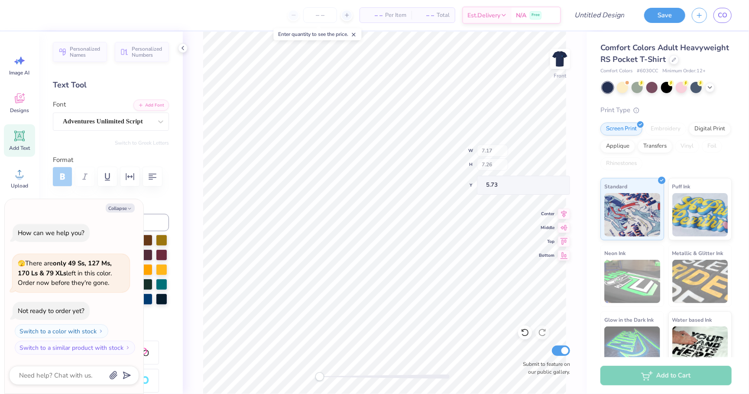
type input "2.37"
type input "1.03"
type input "9.57"
type textarea "x"
type textarea "Delta"
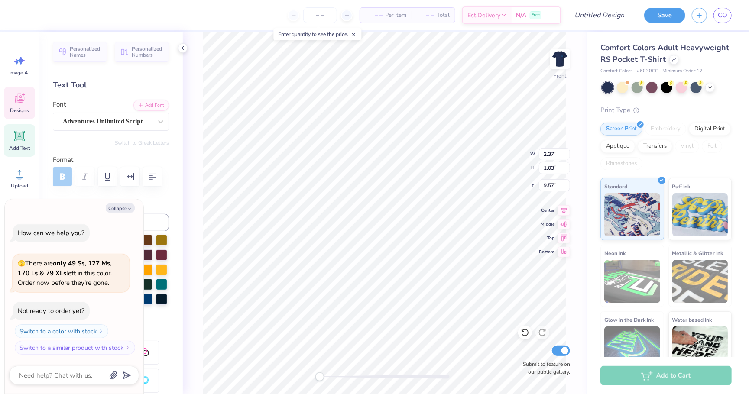
scroll to position [0, 0]
type textarea "x"
type input "1.86"
type input "1.17"
type input "8.32"
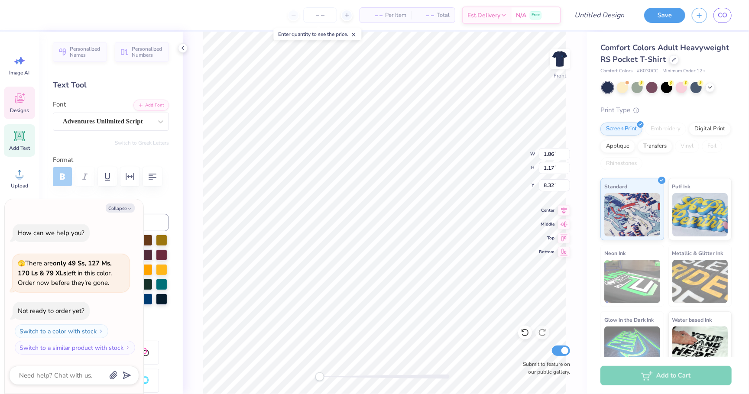
type textarea "x"
type textarea "Sg"
type textarea "x"
type textarea "g"
type textarea "x"
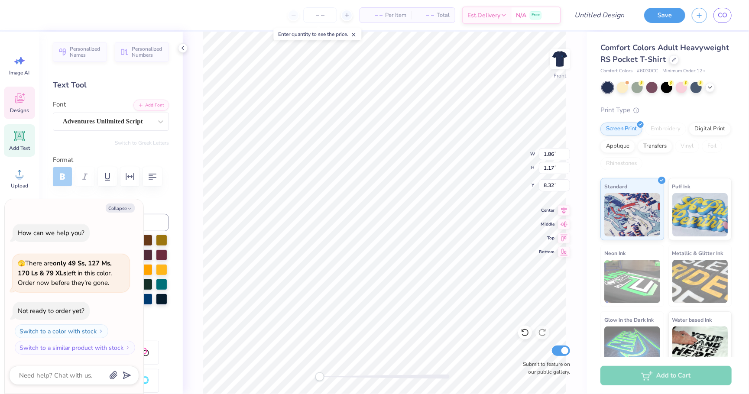
type textarea "x"
type textarea "K"
type textarea "x"
type textarea "Ka"
type textarea "x"
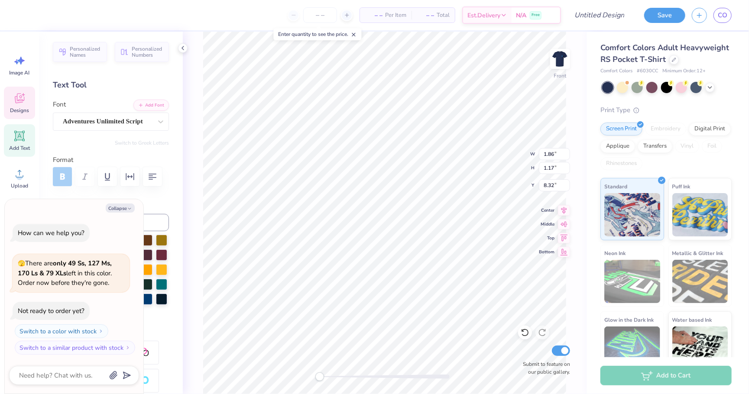
type textarea "Kap"
type textarea "x"
type textarea "Kapp"
type textarea "x"
type textarea "Kappa"
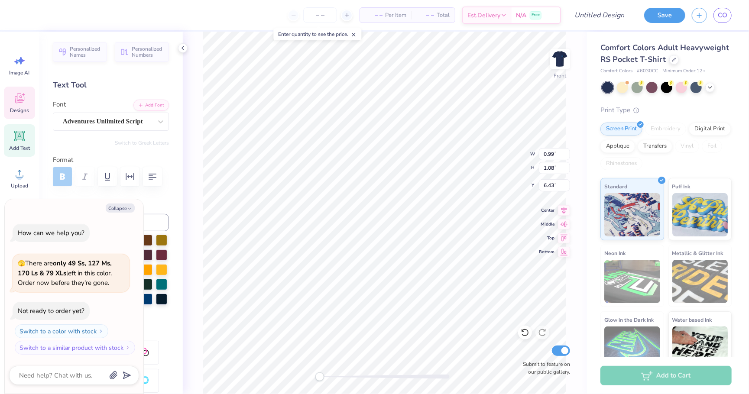
type textarea "x"
type textarea "9"
type textarea "x"
type textarea "94"
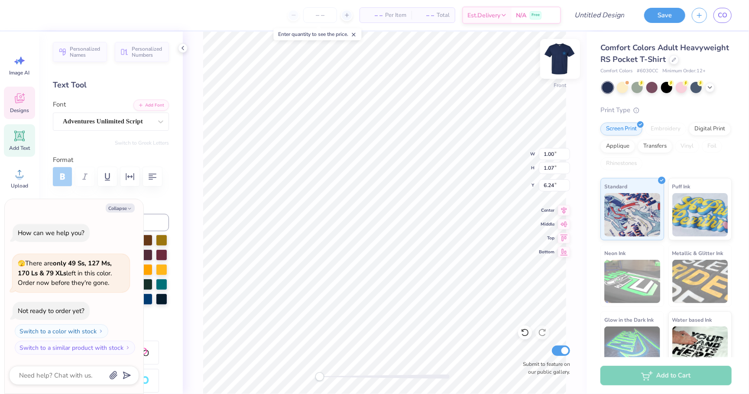
type textarea "x"
type textarea "1"
type textarea "x"
type textarea "18"
click at [507, 149] on div "Front W 1.00 H 1.07 Y 6.24 Center Middle Top Bottom Submit to feature on our pu…" at bounding box center [385, 213] width 404 height 362
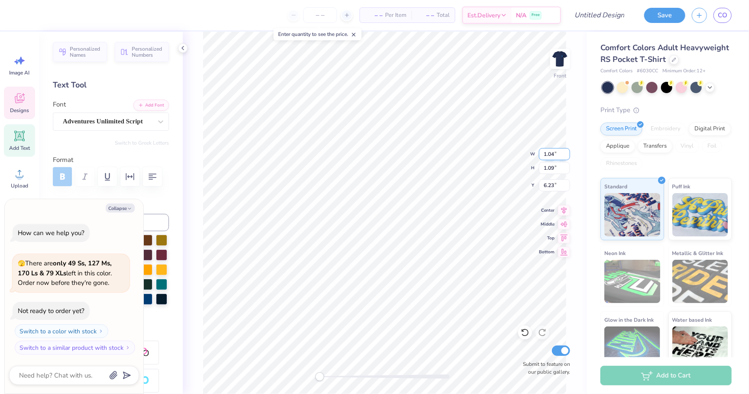
click at [498, 148] on div "Front W 1.04 1.04 " H 1.09 1.09 " Y 6.23 6.23 " Center Middle Top Bottom Submit…" at bounding box center [385, 213] width 404 height 362
drag, startPoint x: 320, startPoint y: 378, endPoint x: 340, endPoint y: 374, distance: 20.0
click at [340, 374] on div "Accessibility label" at bounding box center [336, 376] width 9 height 9
click at [497, 169] on div "Front W 1.04 1.04 " H 1.09 1.09 " Y 6.31 6.31 " Center Middle Top Bottom Submit…" at bounding box center [385, 213] width 404 height 362
click at [344, 367] on div "Front Submit to feature on our public gallery." at bounding box center [385, 213] width 404 height 362
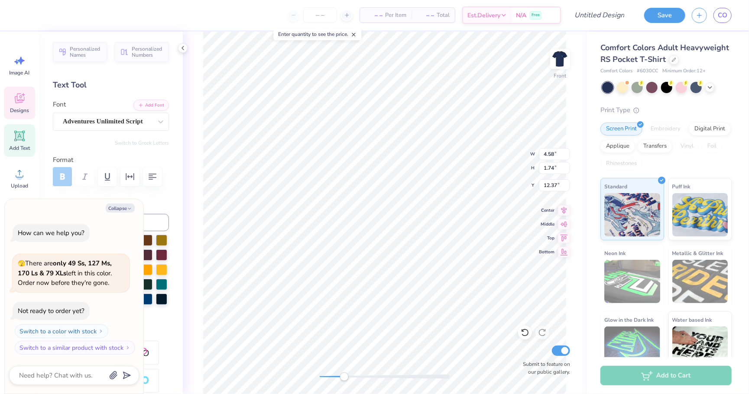
type textarea "x"
type textarea "shin"
type textarea "x"
type textarea "shi"
type textarea "x"
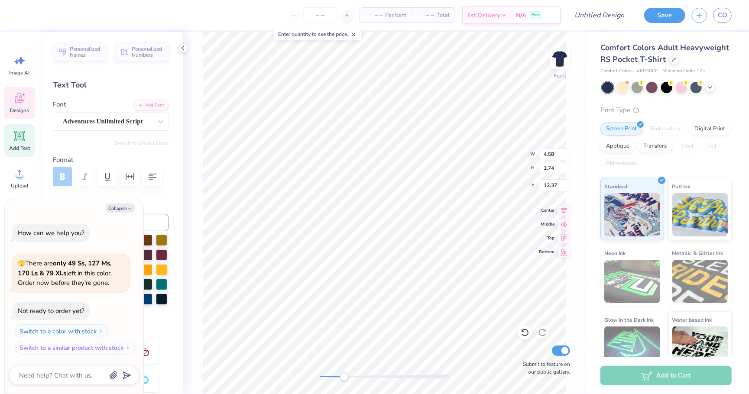
type textarea "sh"
type textarea "x"
type textarea "s"
type textarea "x"
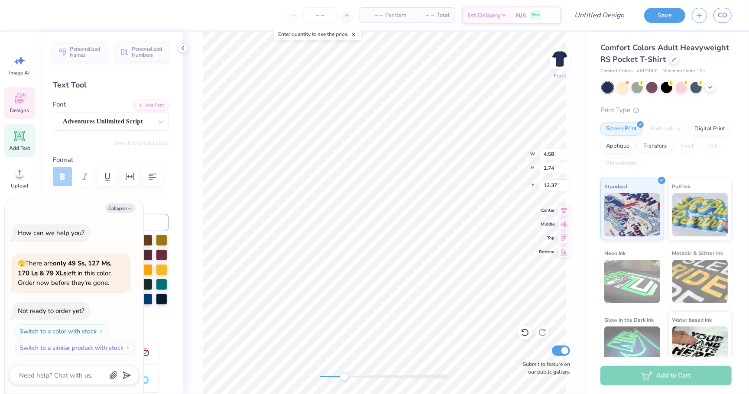
type textarea "g"
type textarea "x"
type textarea "go"
type textarea "x"
type textarea "go"
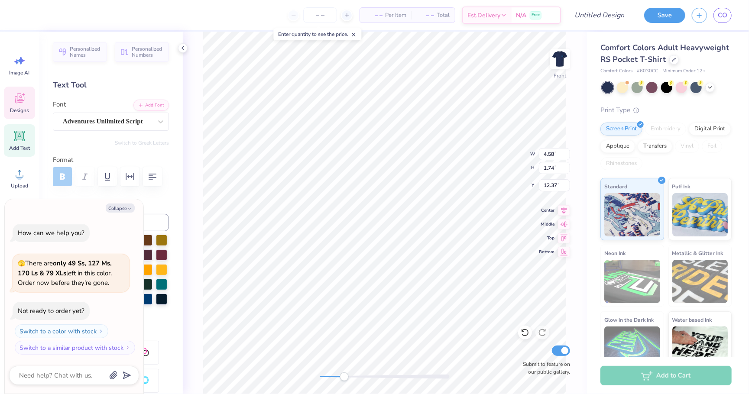
type textarea "x"
type textarea "go"
type textarea "x"
type textarea "g"
type textarea "x"
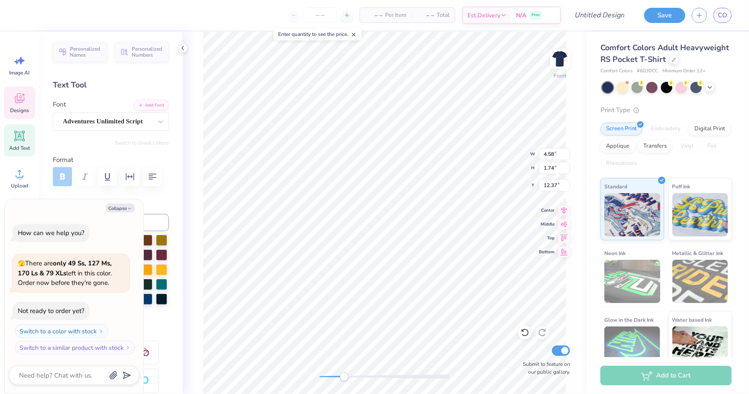
type textarea "x"
type textarea "h"
type textarea "x"
type textarea "ho"
type textarea "x"
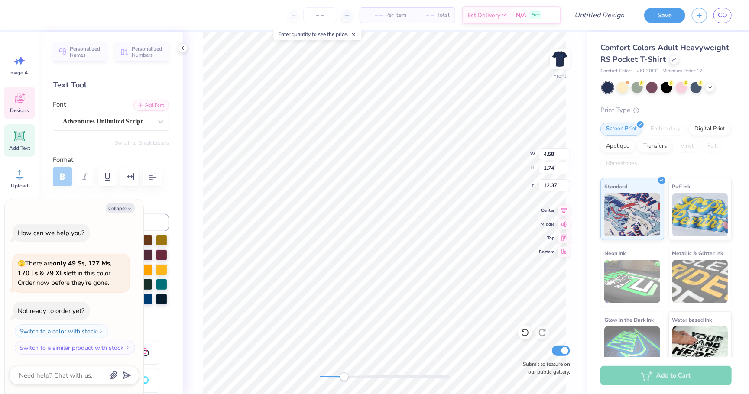
type textarea "hon"
type textarea "x"
type textarea "hono"
type textarea "x"
type textarea "honor"
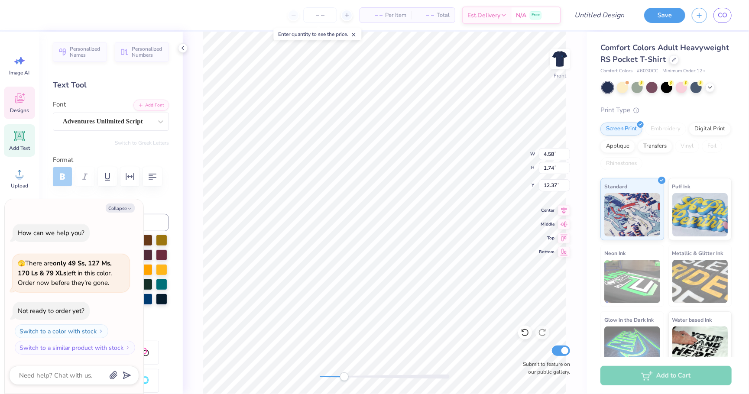
type textarea "x"
type textarea "honora"
type textarea "x"
type textarea "honorab"
type textarea "x"
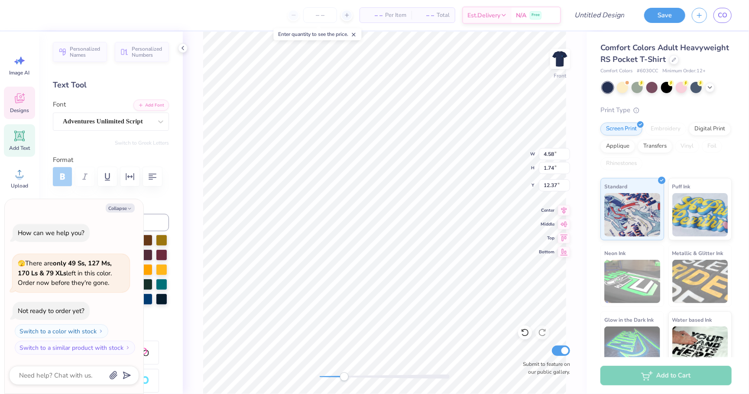
type textarea "honorabl"
type textarea "x"
type textarea "honorable"
type textarea "x"
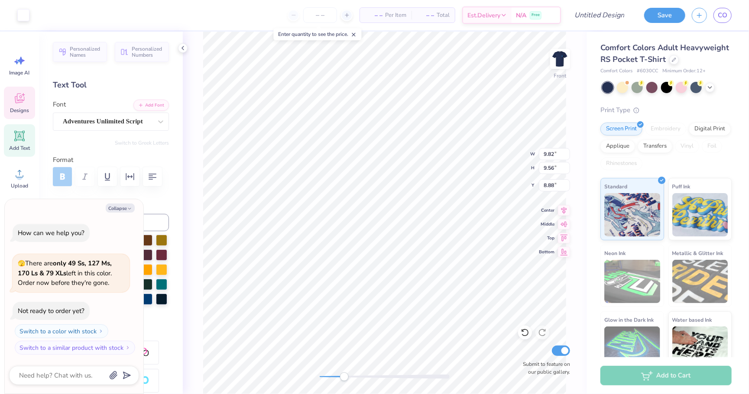
type input "7.96"
type input "2.01"
type input "12.13"
type textarea "x"
type input "6.51"
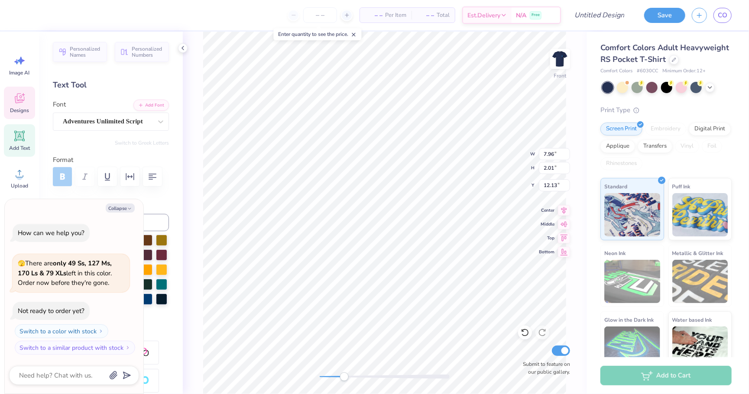
type input "1.65"
type input "12.17"
type textarea "x"
type textarea "b"
type textarea "x"
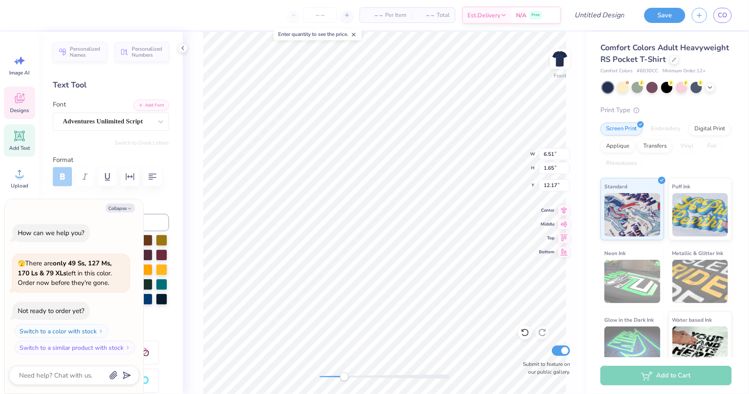
type textarea "be"
type textarea "x"
type textarea "bea"
type textarea "x"
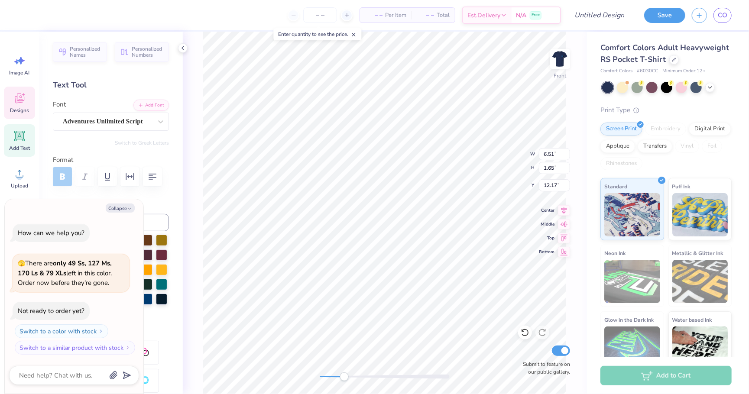
type textarea "beau"
type textarea "x"
type textarea "beaut"
type textarea "x"
type textarea "beauti"
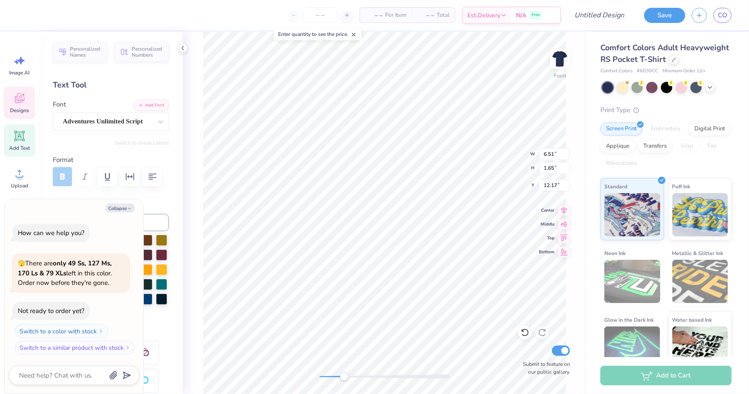
type textarea "x"
type textarea "beautif"
type textarea "x"
type textarea "beautifu"
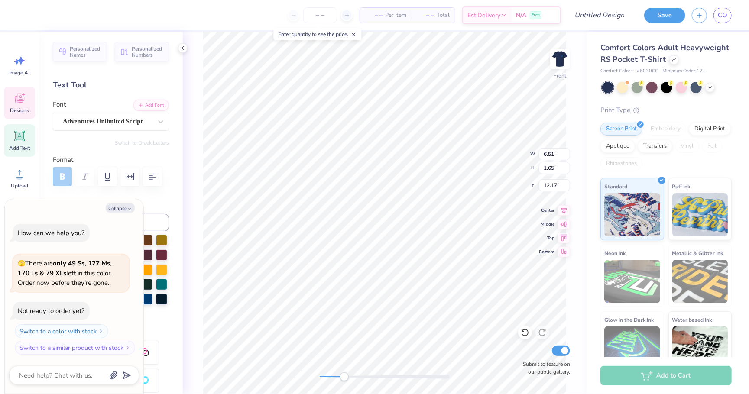
type textarea "x"
type textarea "beautiful"
type textarea "x"
type input "6.01"
type input "1.72"
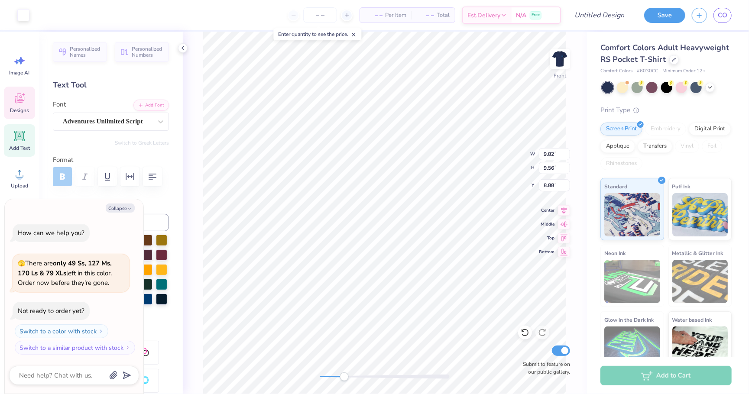
type input "13.20"
type textarea "x"
type input "5.20"
type input "1.49"
type input "13.34"
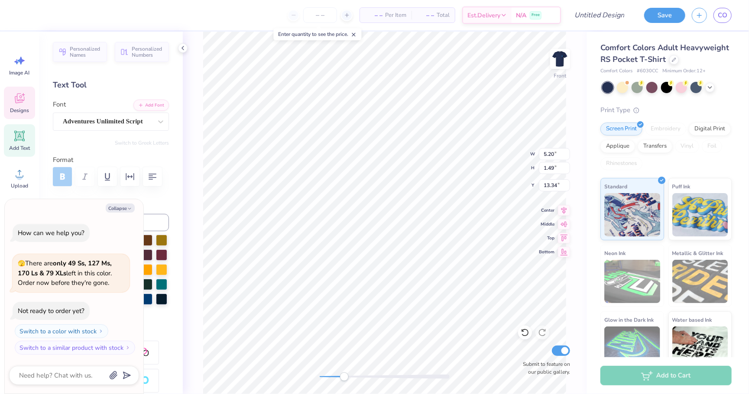
type textarea "x"
type textarea "h"
type textarea "x"
type textarea "hi"
type textarea "x"
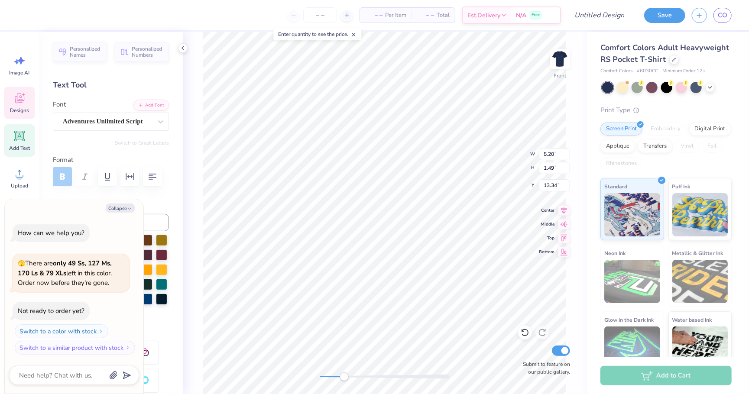
type textarea "hig"
type textarea "x"
type textarea "high"
type textarea "x"
type textarea "highe"
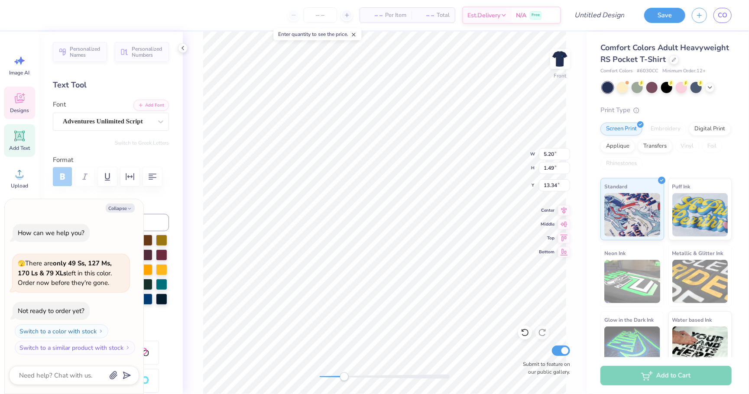
type textarea "x"
type textarea "highes"
type textarea "x"
type textarea "highest"
type textarea "x"
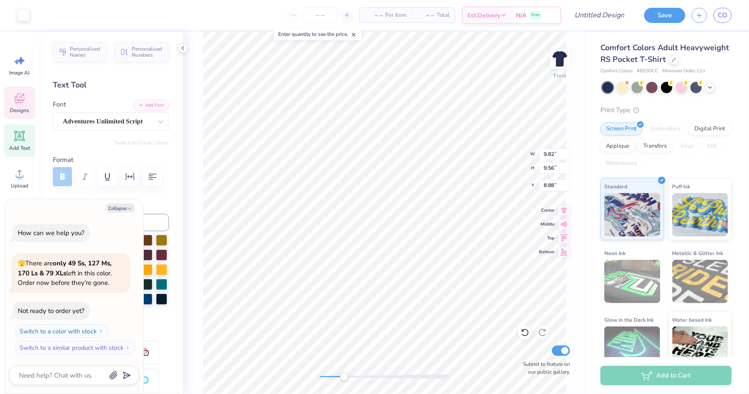
type input "4.38"
type input "1.57"
type input "14.92"
click at [296, 376] on div "Front Submit to feature on our public gallery." at bounding box center [385, 213] width 404 height 362
click at [360, 370] on div "Front Submit to feature on our public gallery." at bounding box center [385, 213] width 404 height 362
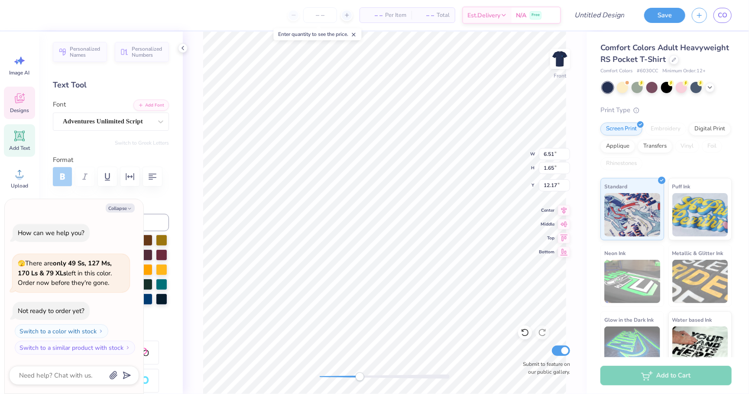
type textarea "x"
type input "5.20"
type input "1.49"
type input "13.34"
type textarea "x"
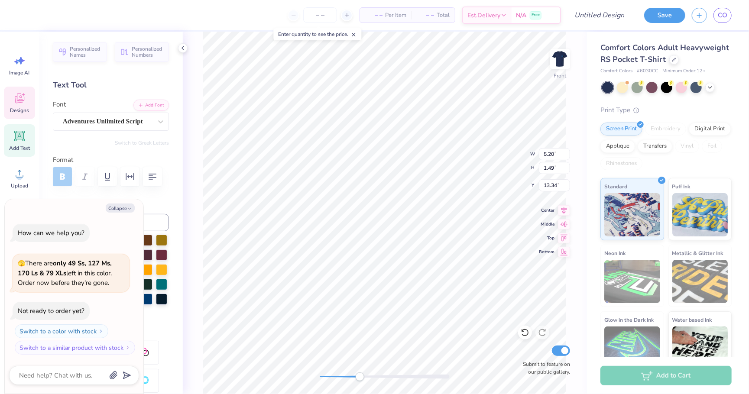
type input "4.38"
type input "1.57"
type input "14.72"
click at [297, 370] on div "Front Submit to feature on our public gallery." at bounding box center [385, 213] width 404 height 362
drag, startPoint x: 318, startPoint y: 378, endPoint x: 362, endPoint y: 376, distance: 43.8
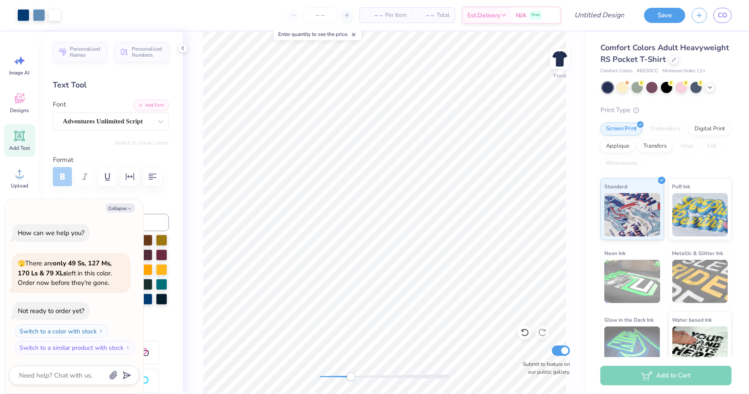
click at [356, 376] on div "Accessibility label" at bounding box center [351, 376] width 9 height 9
type textarea "x"
type input "10.58"
type input "10.32"
type input "8.48"
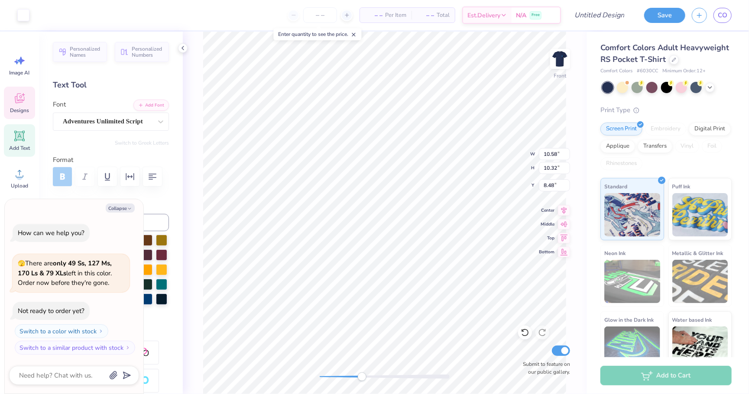
type textarea "x"
type input "3.61"
type input "1.29"
type input "14.36"
type textarea "x"
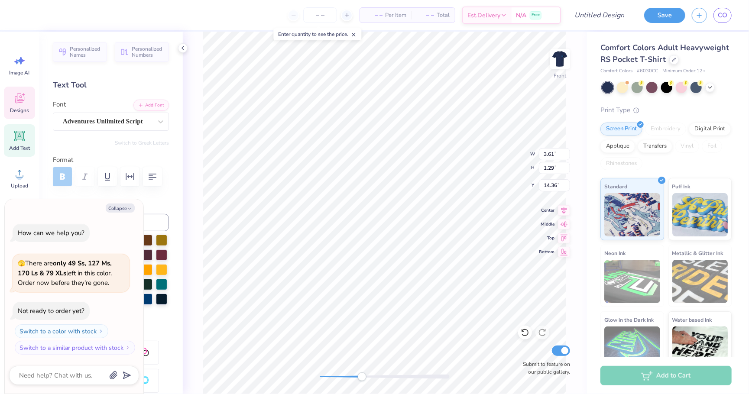
type input "4.25"
type input "1.22"
type input "13.20"
type textarea "x"
type input "4.97"
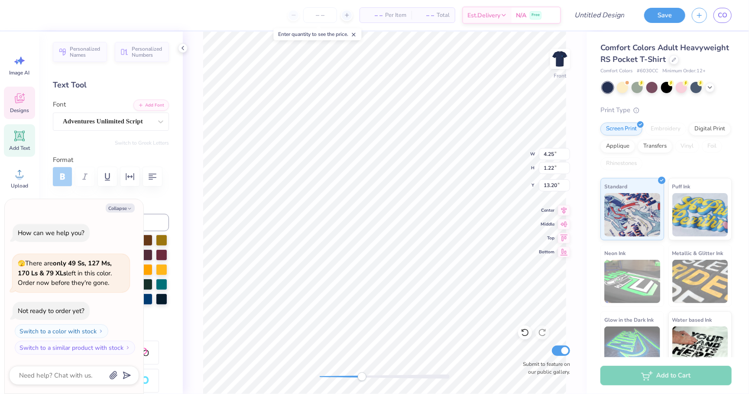
type input "1.26"
type input "12.27"
type textarea "x"
type input "4.25"
type input "1.22"
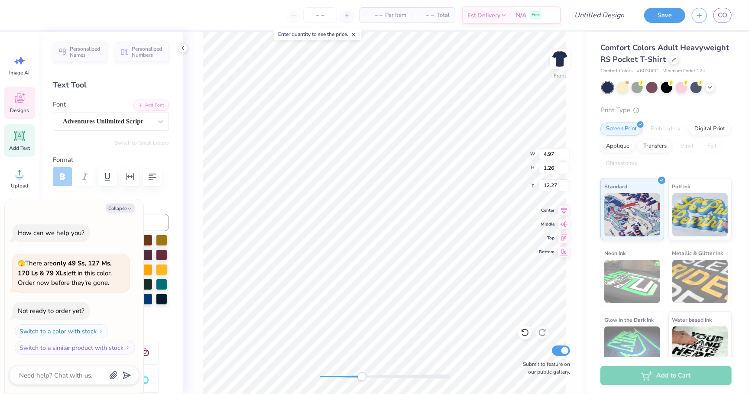
type input "13.28"
type textarea "x"
click at [307, 379] on div "Front Submit to feature on our public gallery." at bounding box center [385, 213] width 404 height 362
